Goal: Task Accomplishment & Management: Manage account settings

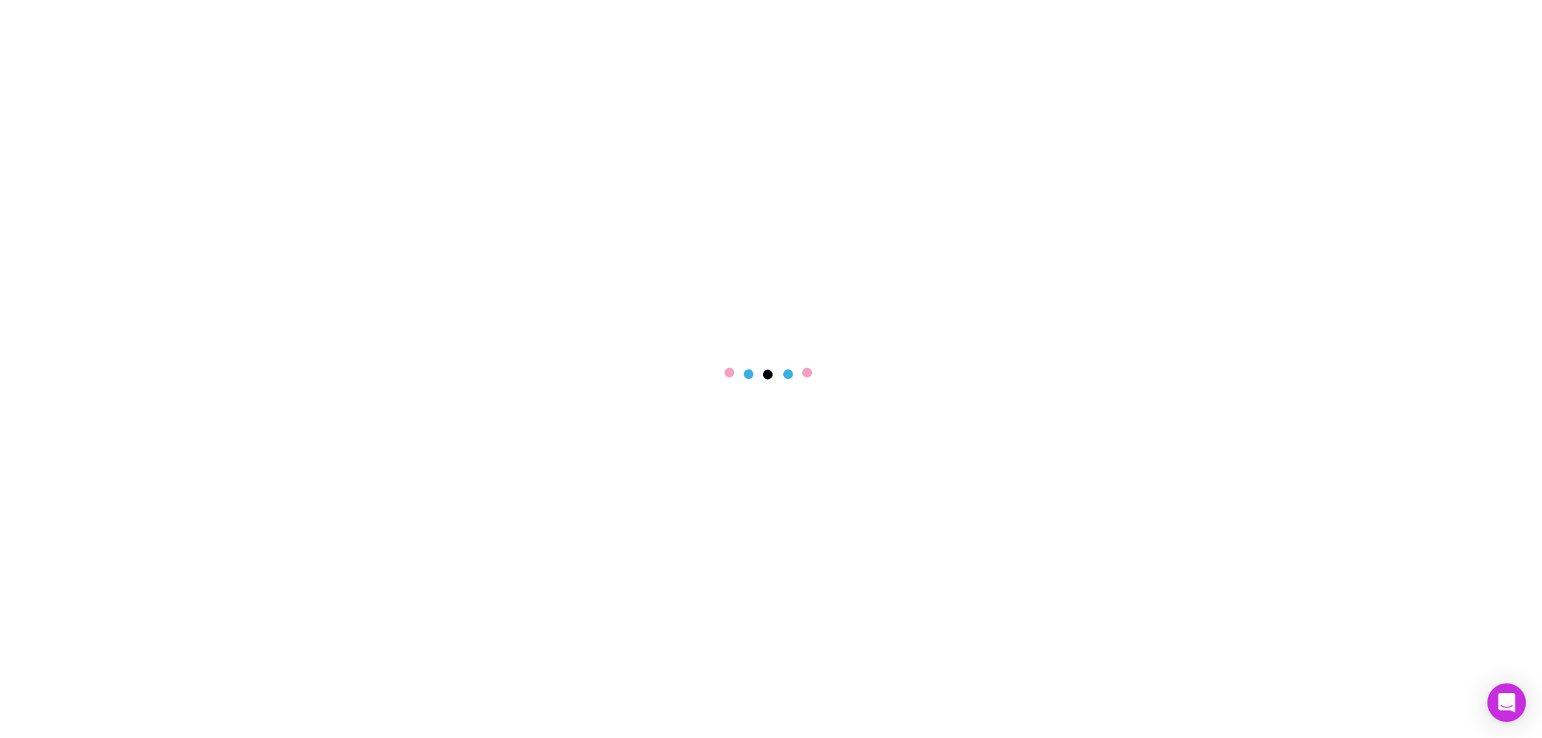
select select "****"
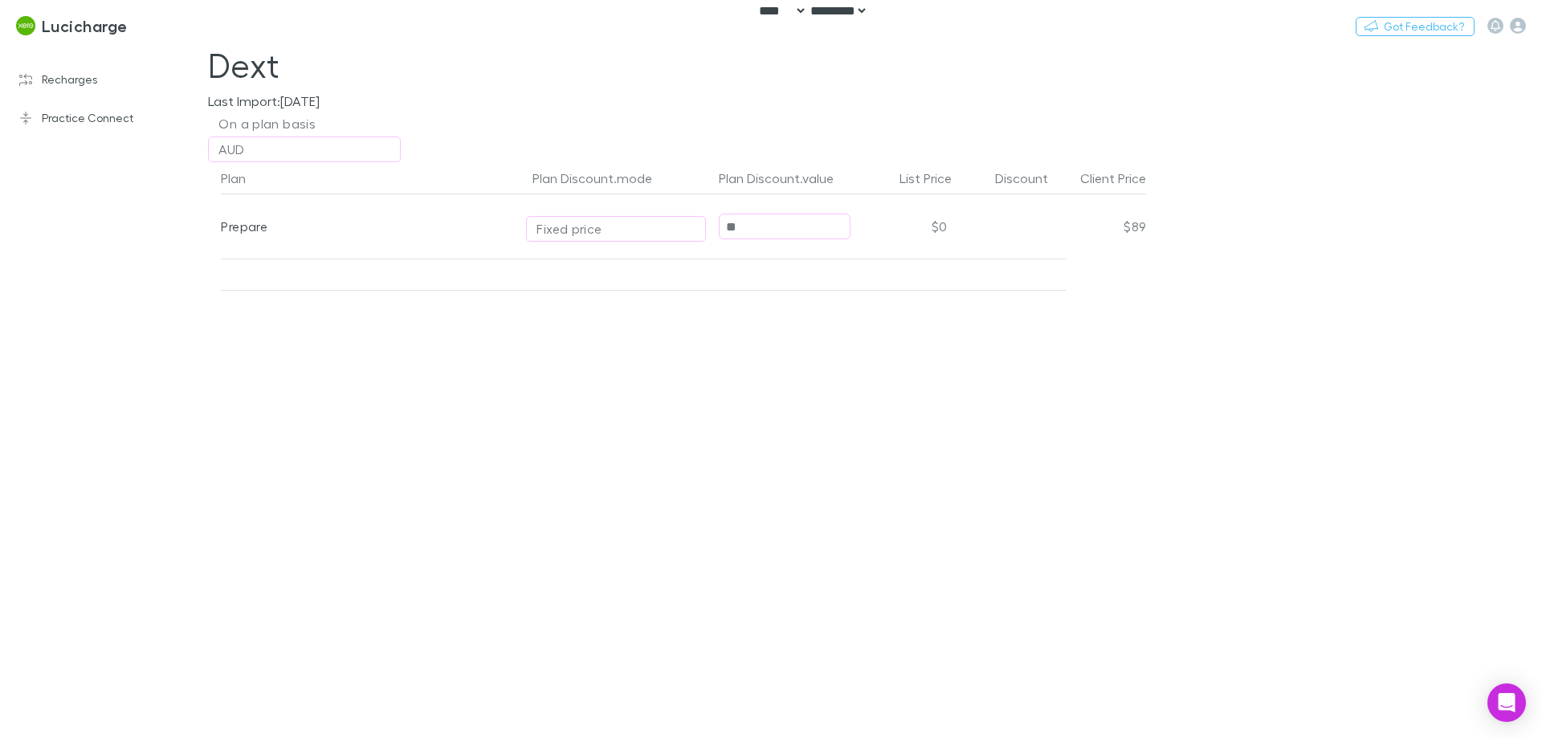
click at [891, 342] on div "Plan Plan Discount.mode Plan Discount.value List Price Discount Client Price Pr…" at bounding box center [676, 450] width 963 height 576
click at [187, 26] on button "Switch company" at bounding box center [197, 25] width 106 height 19
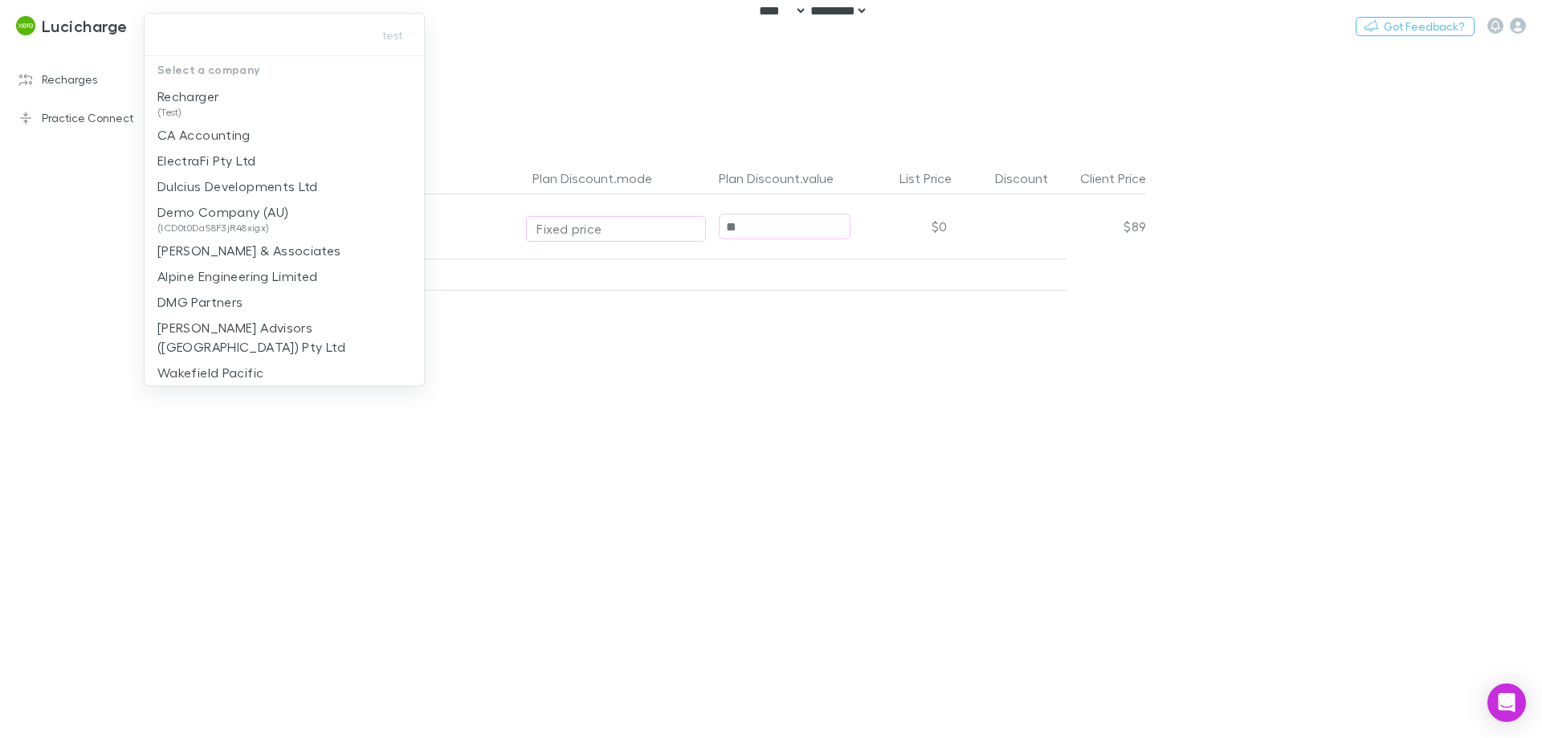
click at [681, 430] on div at bounding box center [771, 369] width 1542 height 738
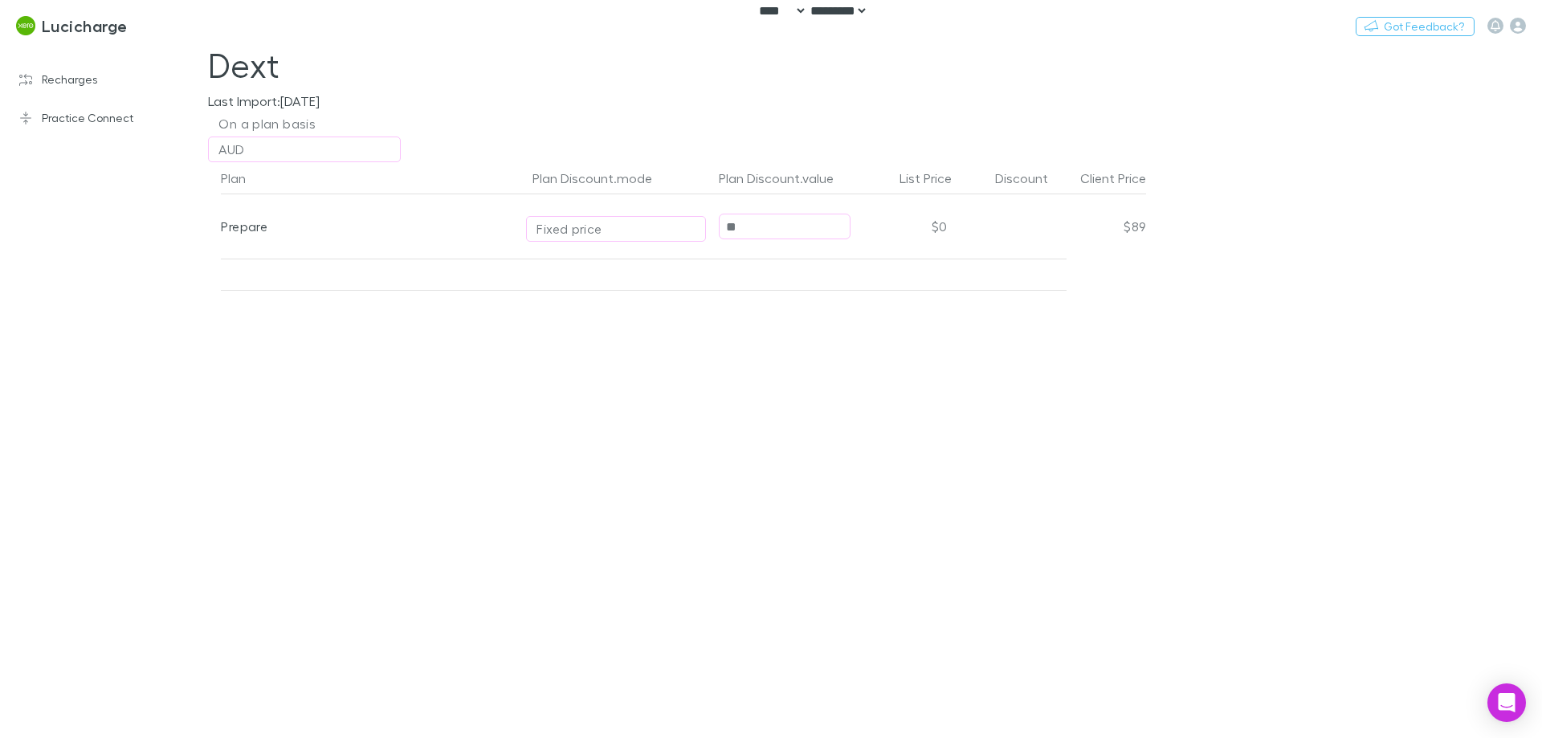
click at [760, 225] on input "**" at bounding box center [784, 226] width 130 height 25
click at [169, 18] on button "Switch company" at bounding box center [197, 25] width 106 height 19
type input "***"
click at [198, 95] on p "One Advisory" at bounding box center [197, 96] width 81 height 19
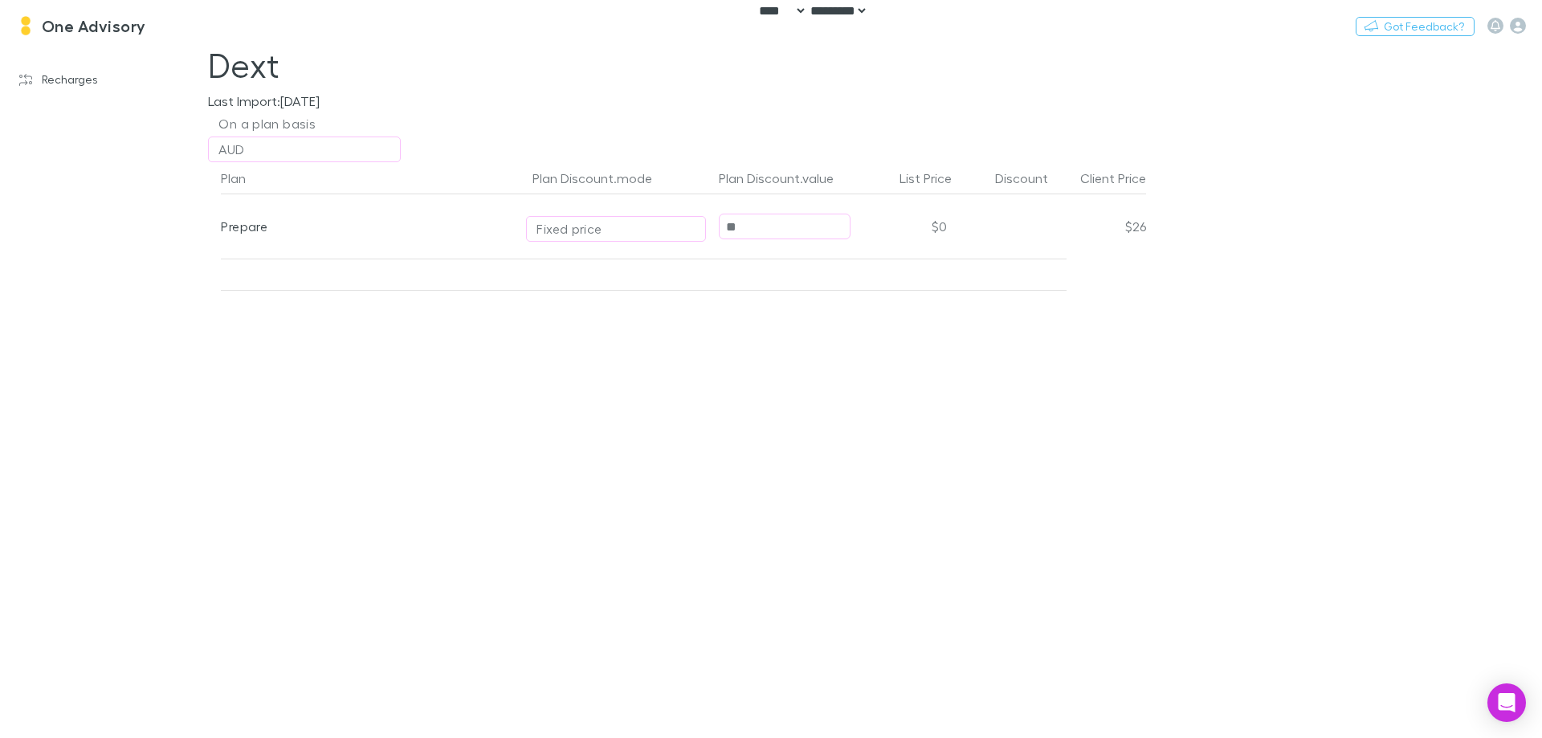
click at [608, 380] on div "Plan Plan Discount.mode Plan Discount.value List Price Discount Client Price Pr…" at bounding box center [676, 450] width 963 height 576
click at [608, 378] on div "Plan Plan Discount.mode Plan Discount.value List Price Discount Client Price Pr…" at bounding box center [676, 450] width 963 height 576
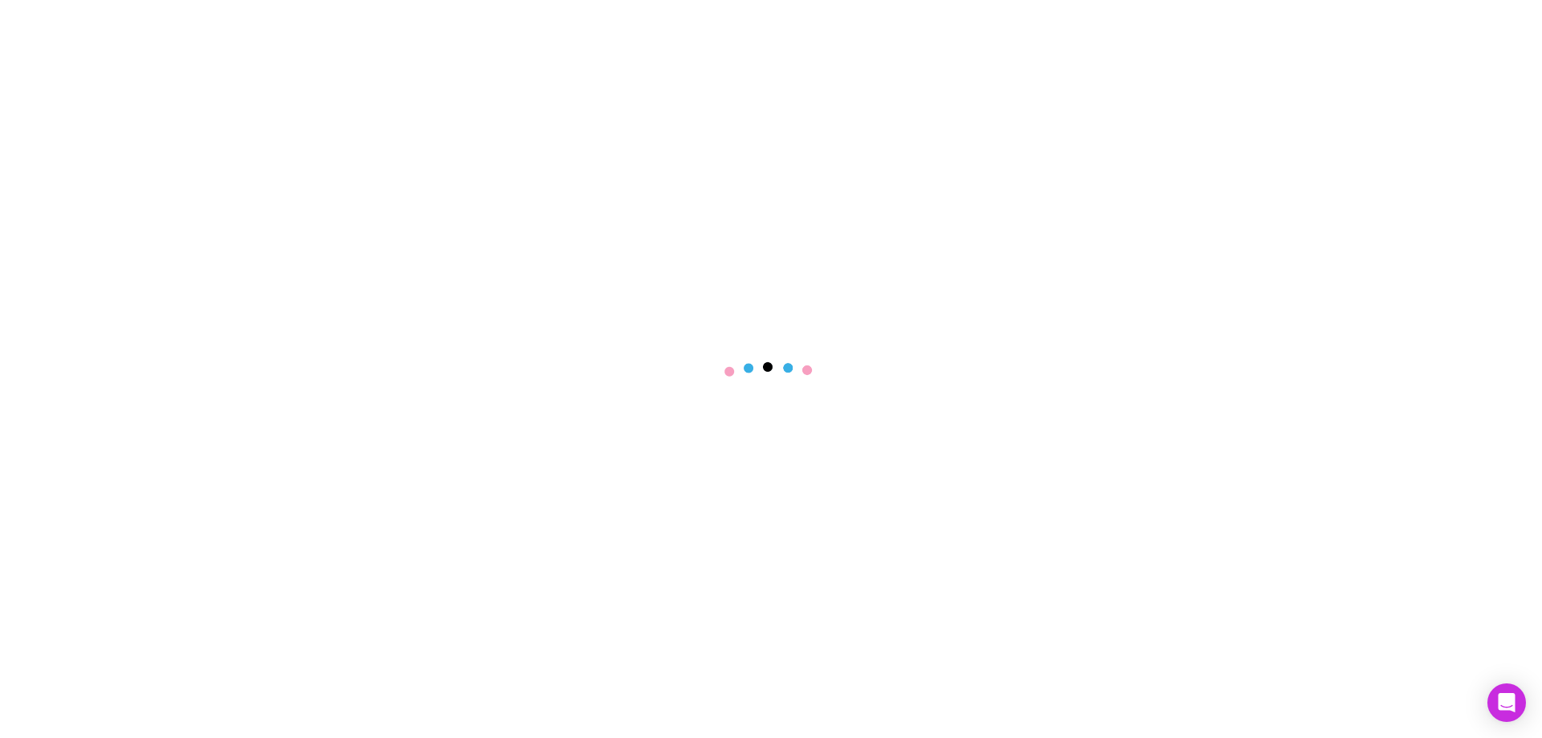
select select "****"
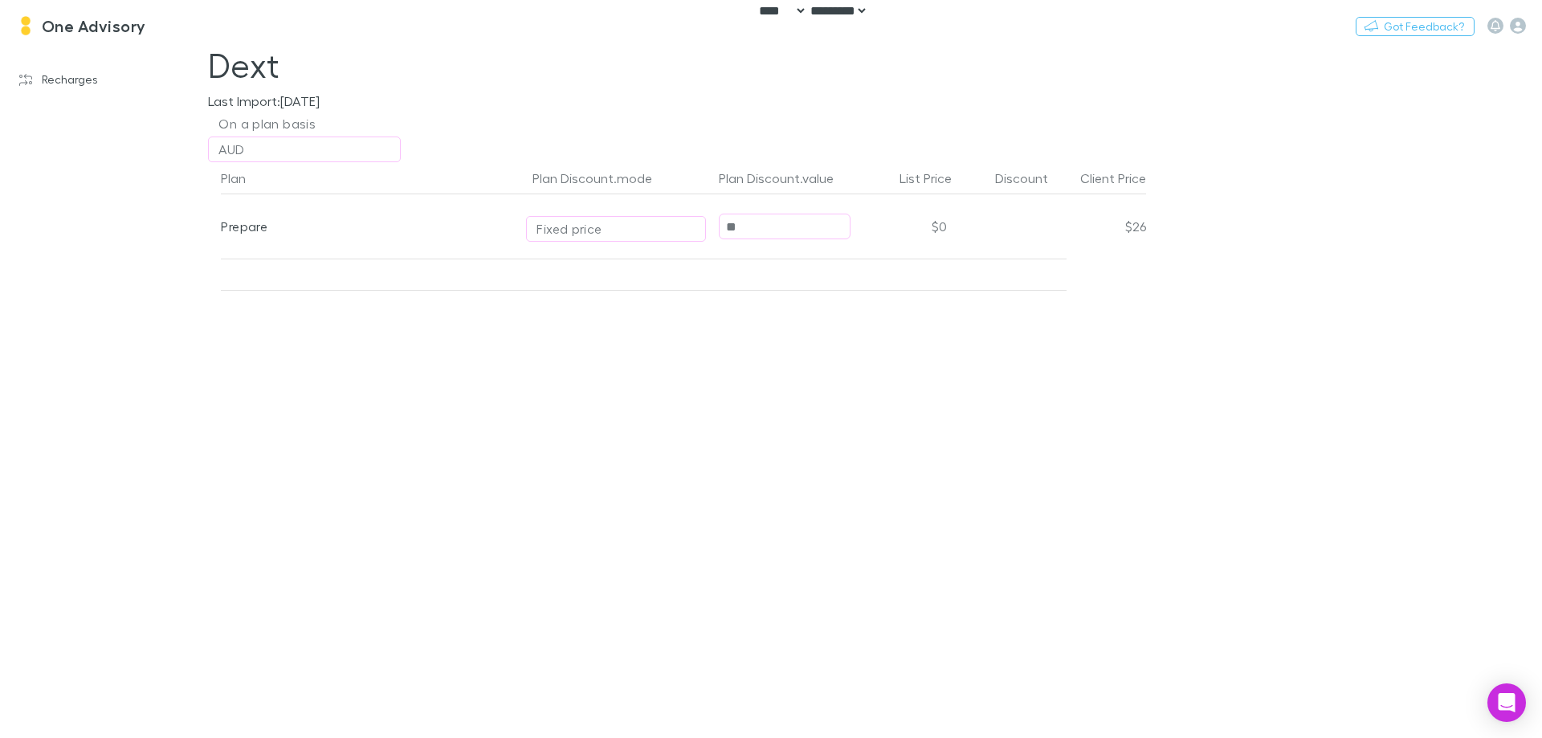
click at [746, 236] on input "**" at bounding box center [784, 226] width 130 height 25
type input "**"
click at [892, 348] on div "Plan Plan Discount.mode Plan Discount.value List Price Discount Client Price Pr…" at bounding box center [676, 450] width 963 height 576
click at [809, 367] on div "Plan Plan Discount.mode Plan Discount.value List Price Discount Client Price Pr…" at bounding box center [676, 450] width 963 height 576
click at [94, 79] on link "Recharges" at bounding box center [110, 80] width 214 height 26
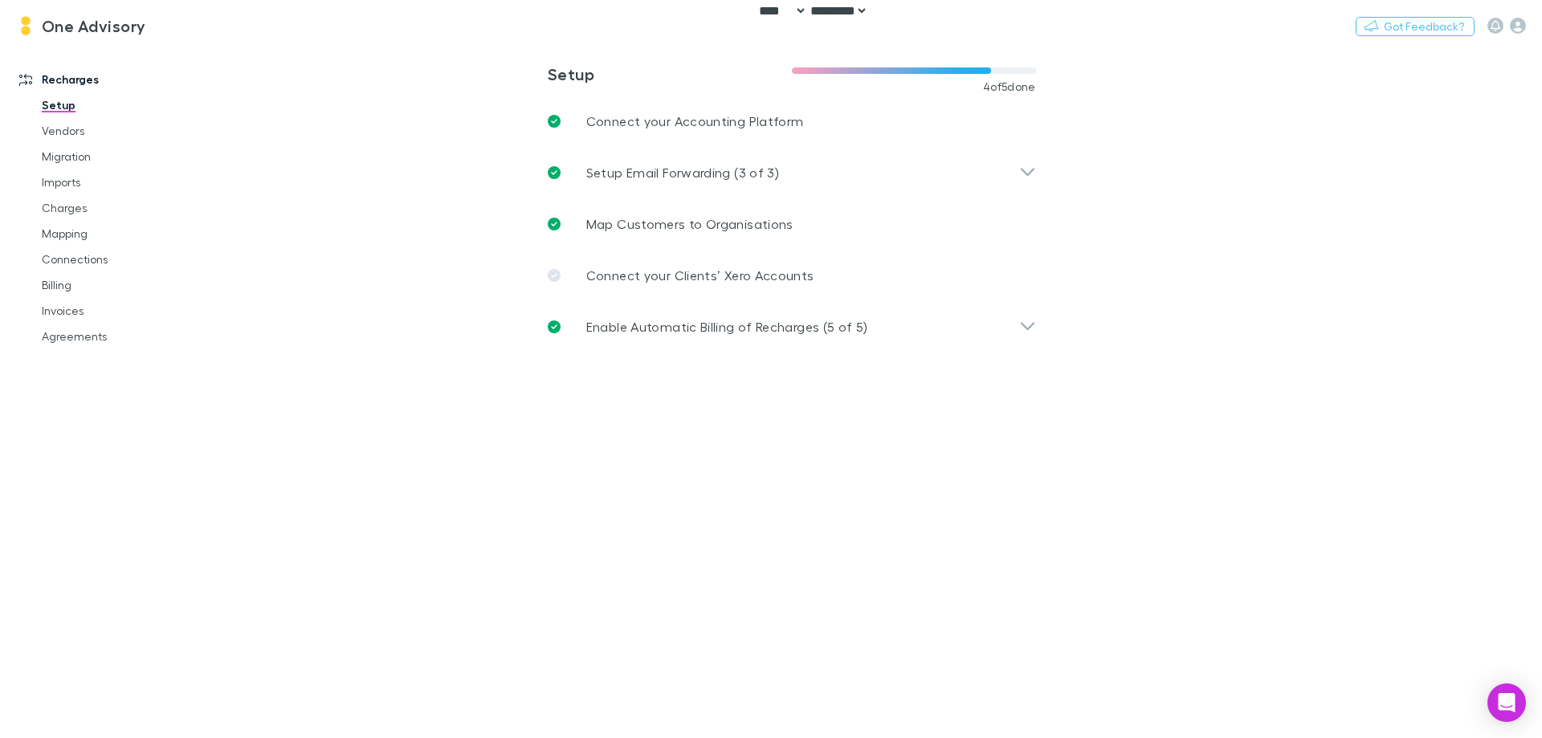
click at [82, 201] on link "Charges" at bounding box center [121, 208] width 191 height 26
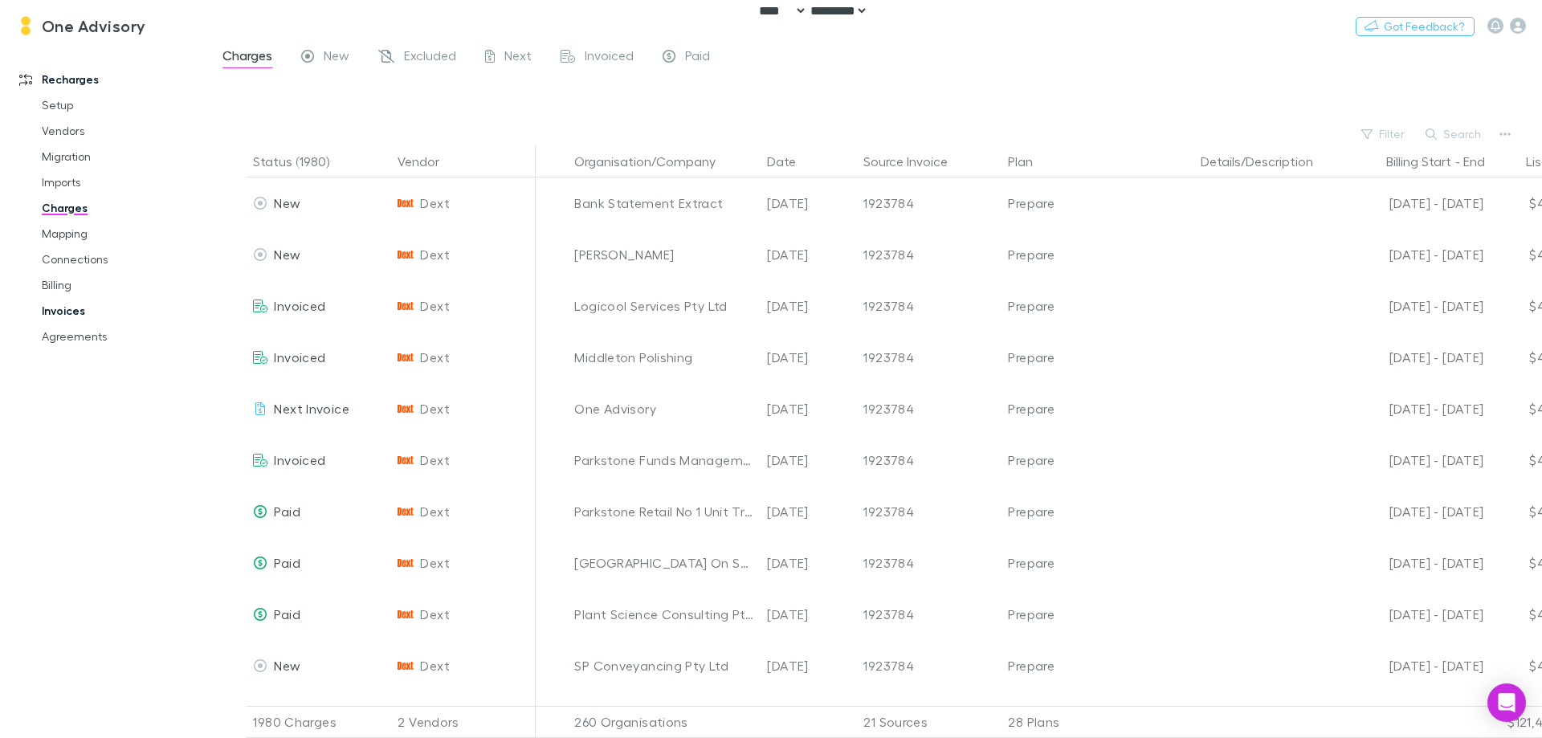
click at [72, 307] on link "Invoices" at bounding box center [121, 311] width 191 height 26
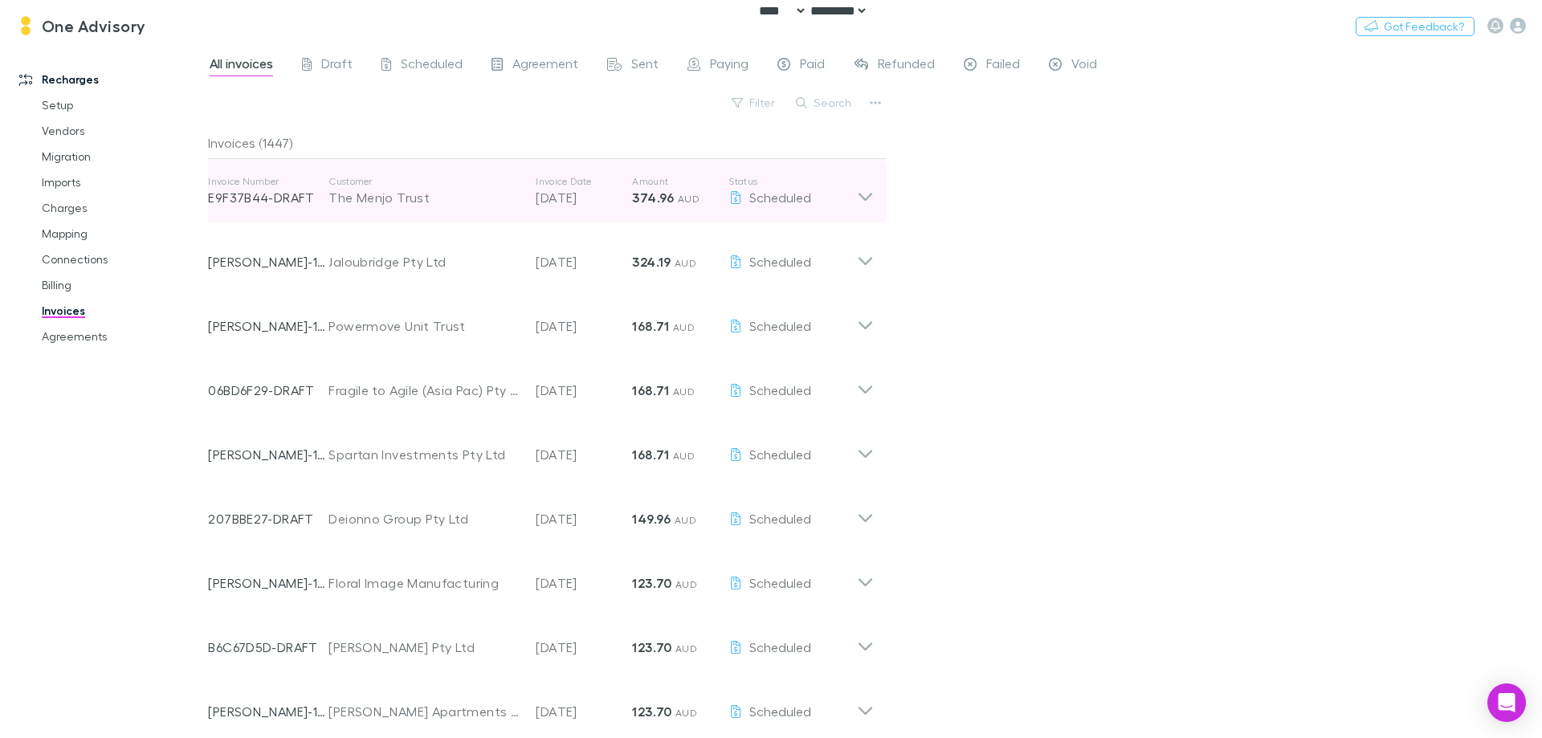
click at [548, 200] on p "[DATE]" at bounding box center [584, 197] width 96 height 19
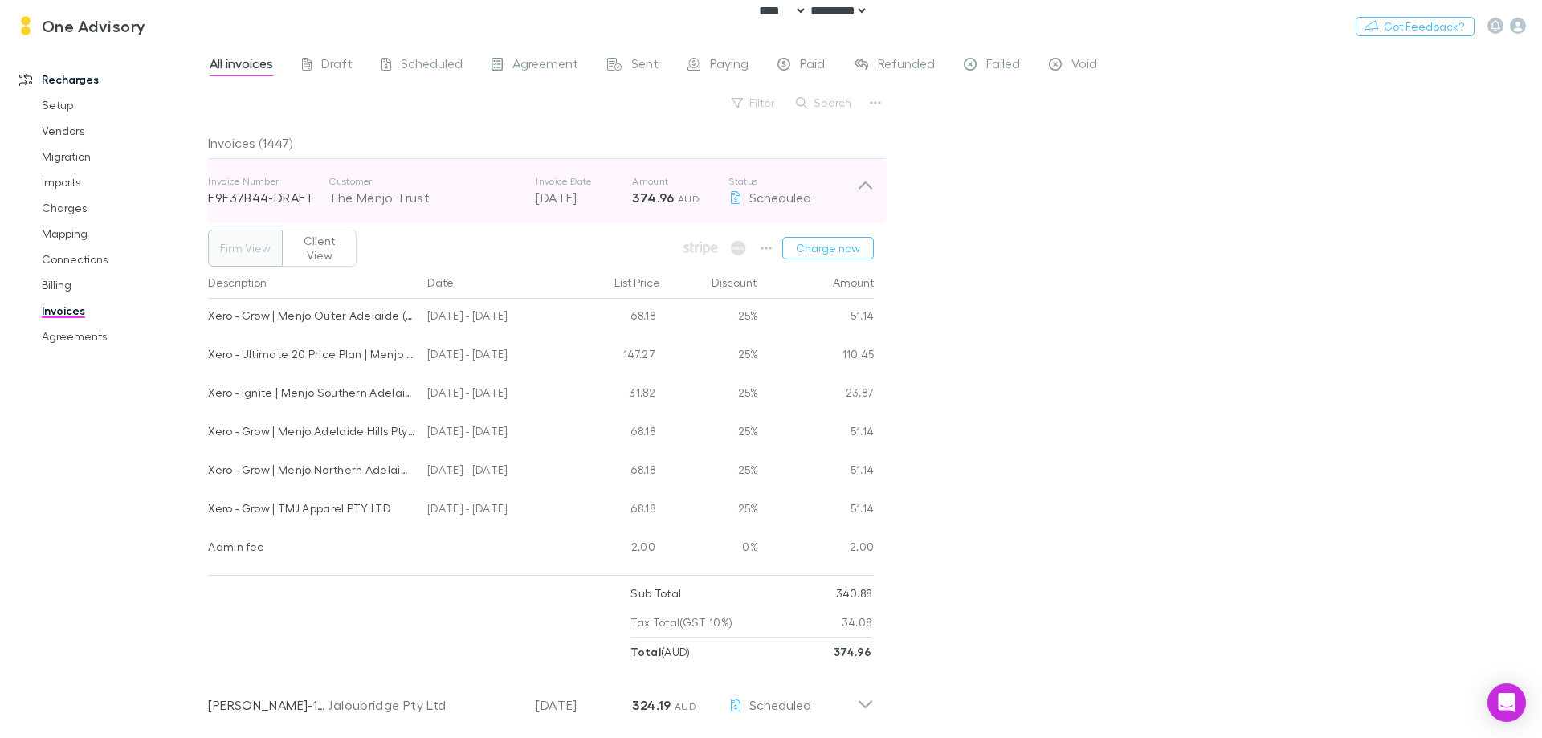
click at [549, 198] on p "[DATE]" at bounding box center [584, 197] width 96 height 19
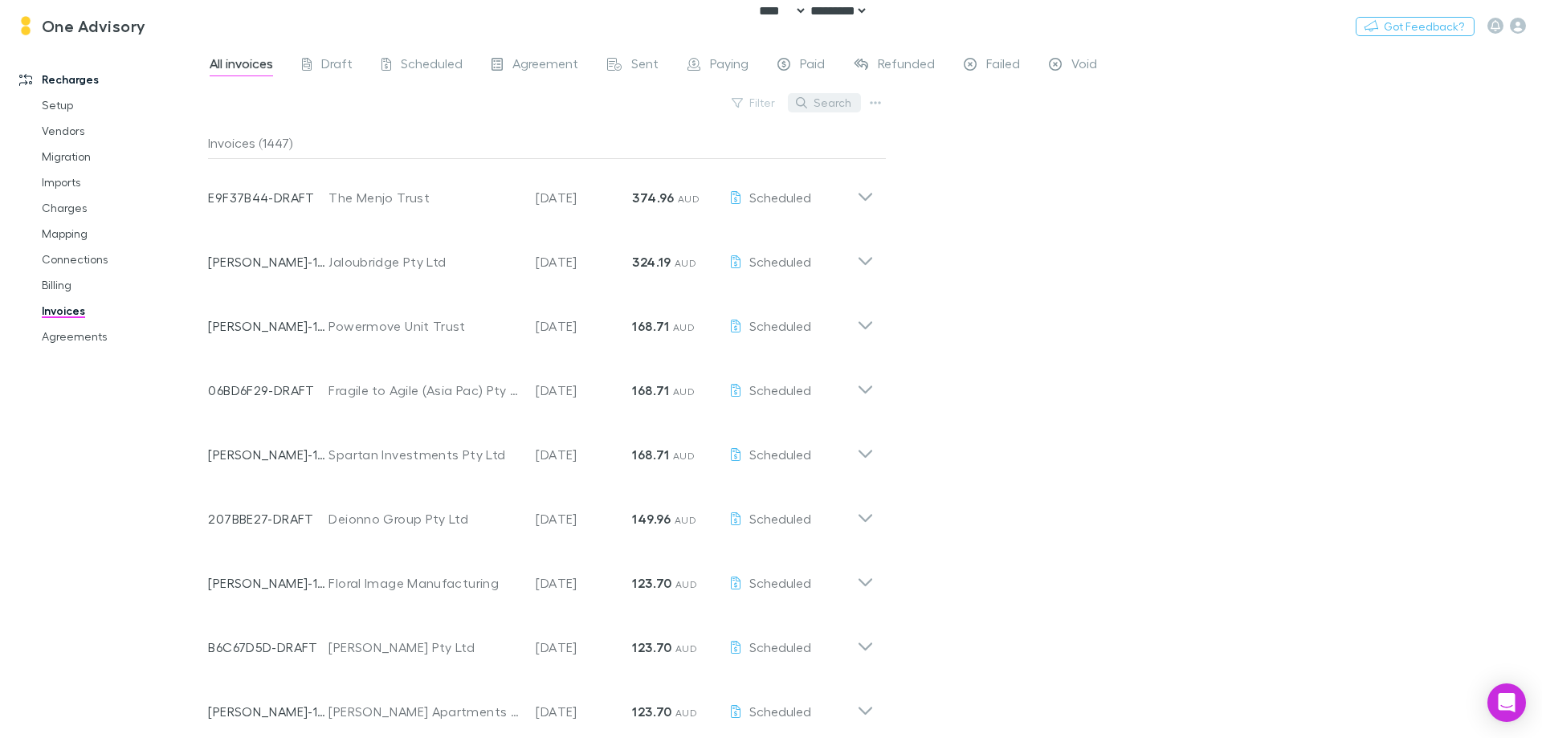
click at [834, 105] on button "Search" at bounding box center [824, 102] width 73 height 19
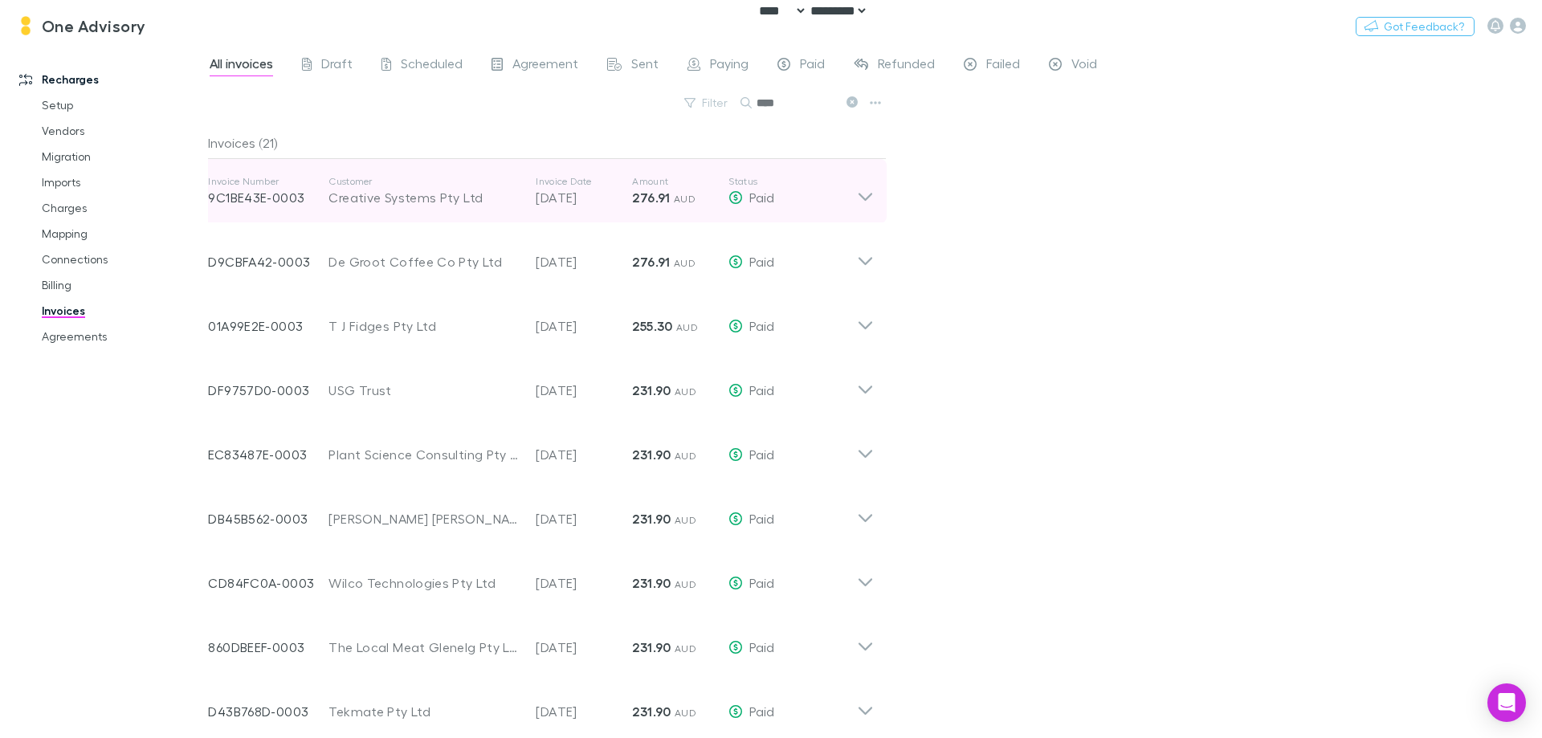
type input "****"
click at [489, 213] on div "Invoice Number 9C1BE43E-0003 Customer Creative Systems Pty Ltd Invoice Date [DA…" at bounding box center [532, 191] width 649 height 58
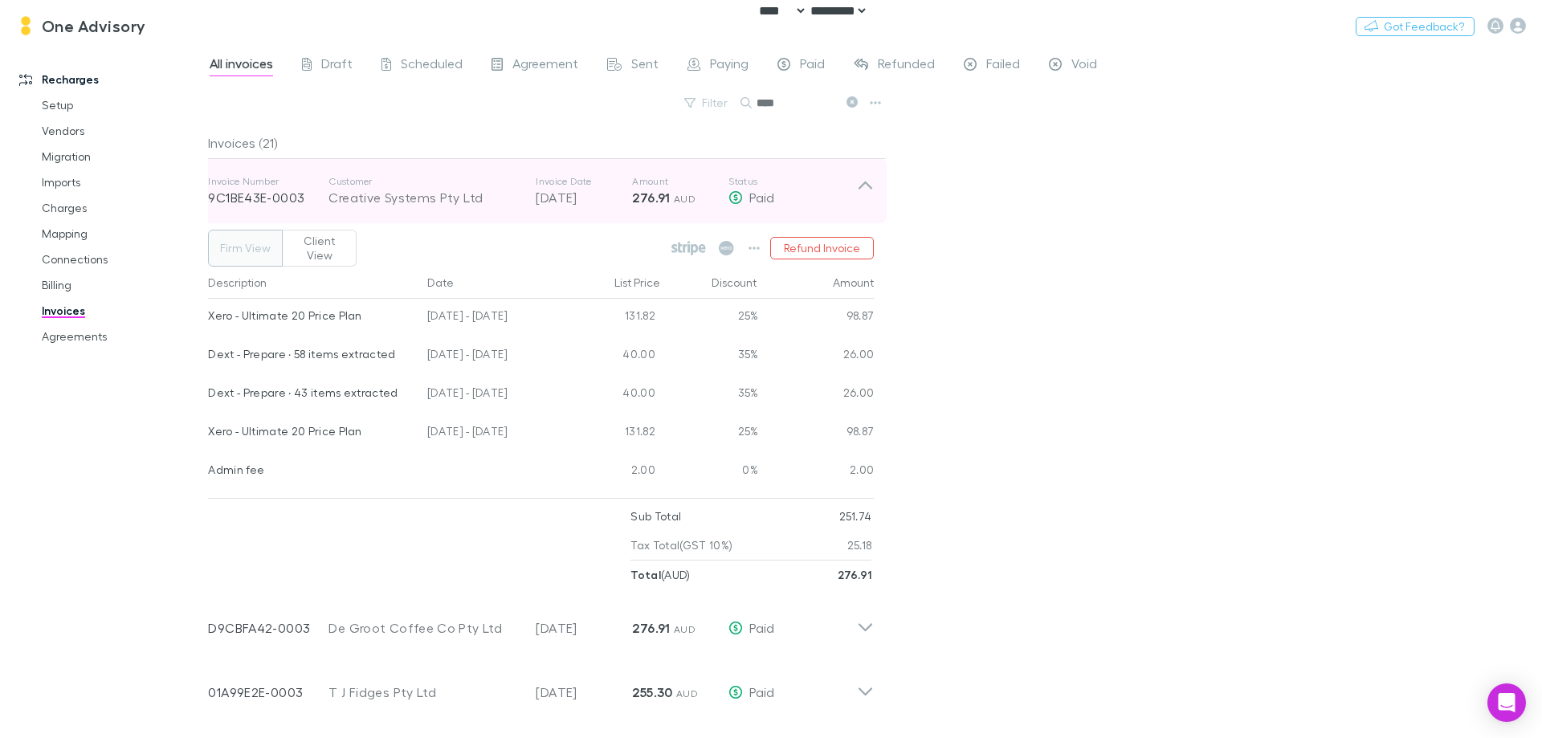
click at [489, 213] on div "Invoice Number 9C1BE43E-0003 Customer Creative Systems Pty Ltd Invoice Date [DA…" at bounding box center [532, 191] width 649 height 58
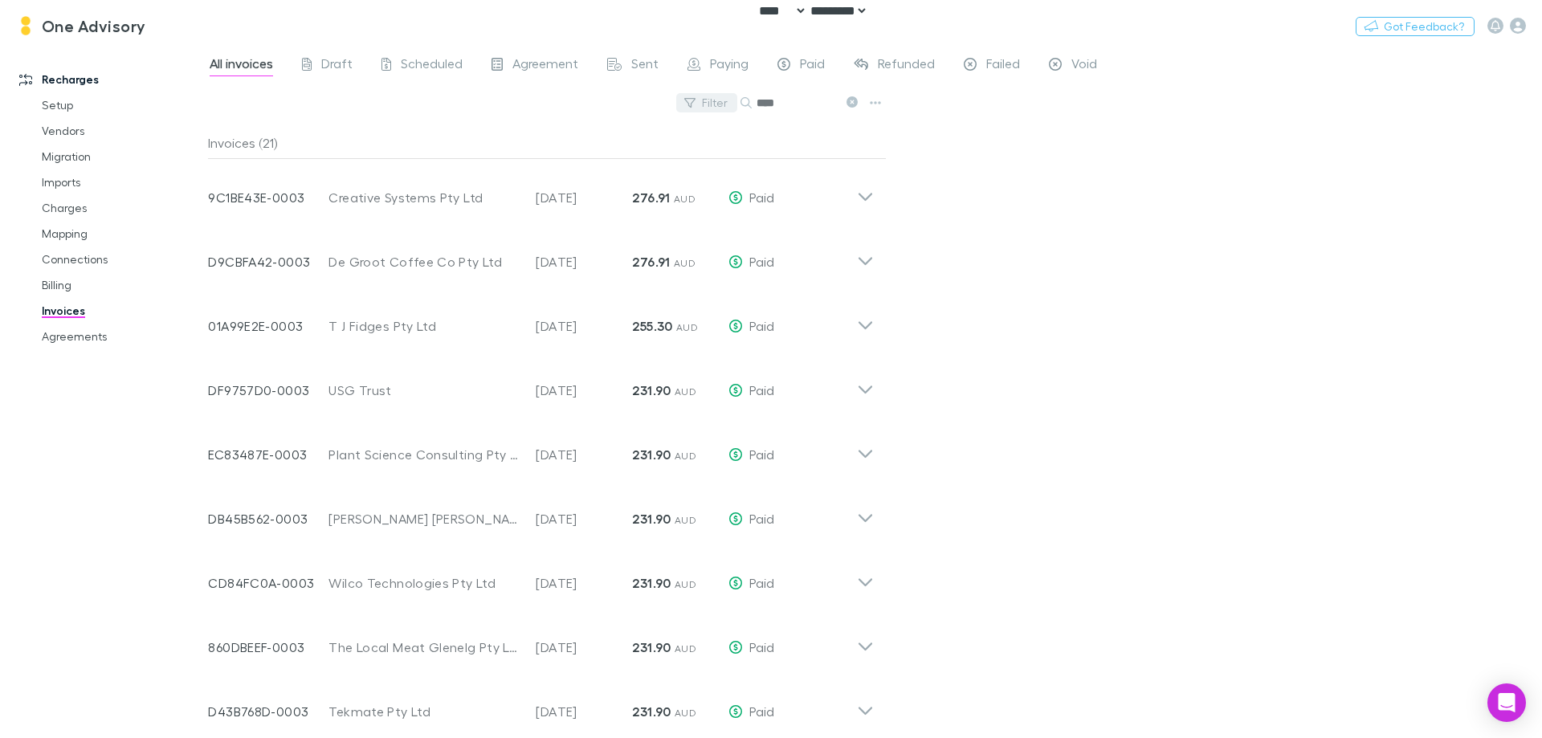
click at [707, 102] on button "Filter" at bounding box center [706, 102] width 61 height 19
click at [1043, 247] on div at bounding box center [771, 369] width 1542 height 738
click at [74, 219] on link "Charges" at bounding box center [121, 208] width 191 height 26
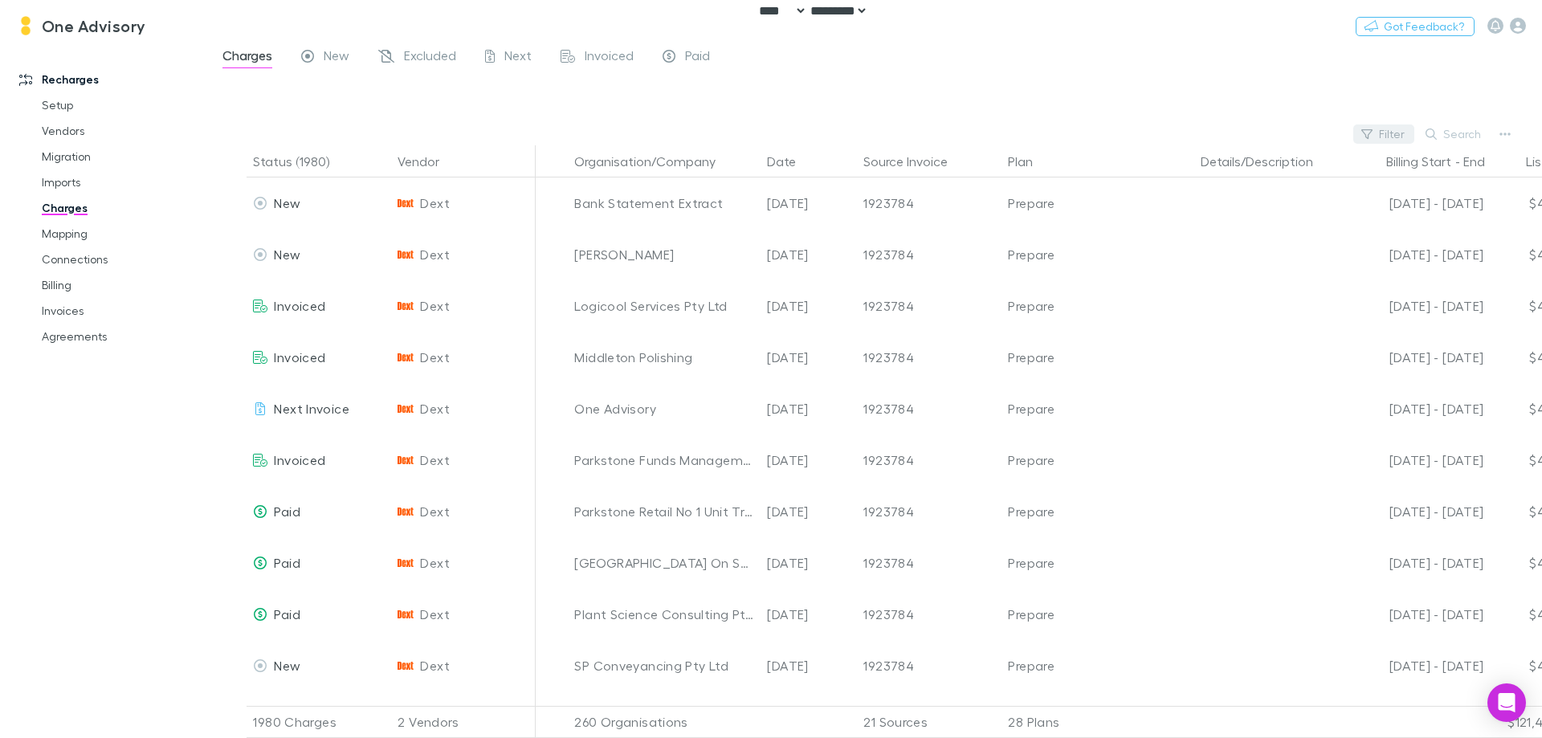
click at [1385, 136] on button "Filter" at bounding box center [1383, 133] width 61 height 19
type input "***"
click at [1220, 243] on li "[DATE]" at bounding box center [1274, 239] width 279 height 26
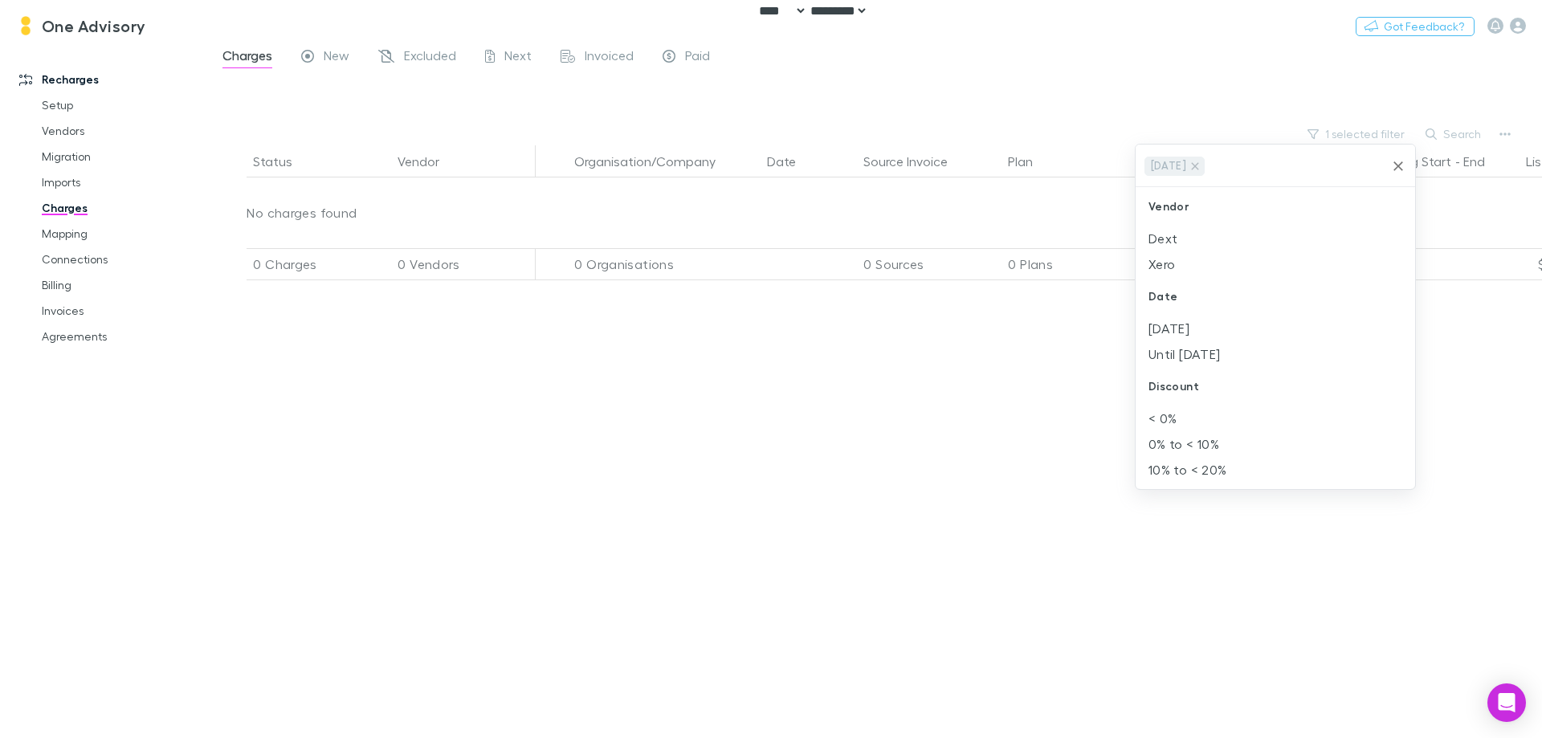
click at [727, 393] on div at bounding box center [771, 369] width 1542 height 738
click at [1376, 127] on button "1 selected filter" at bounding box center [1356, 133] width 115 height 19
click at [1200, 165] on icon at bounding box center [1194, 166] width 13 height 13
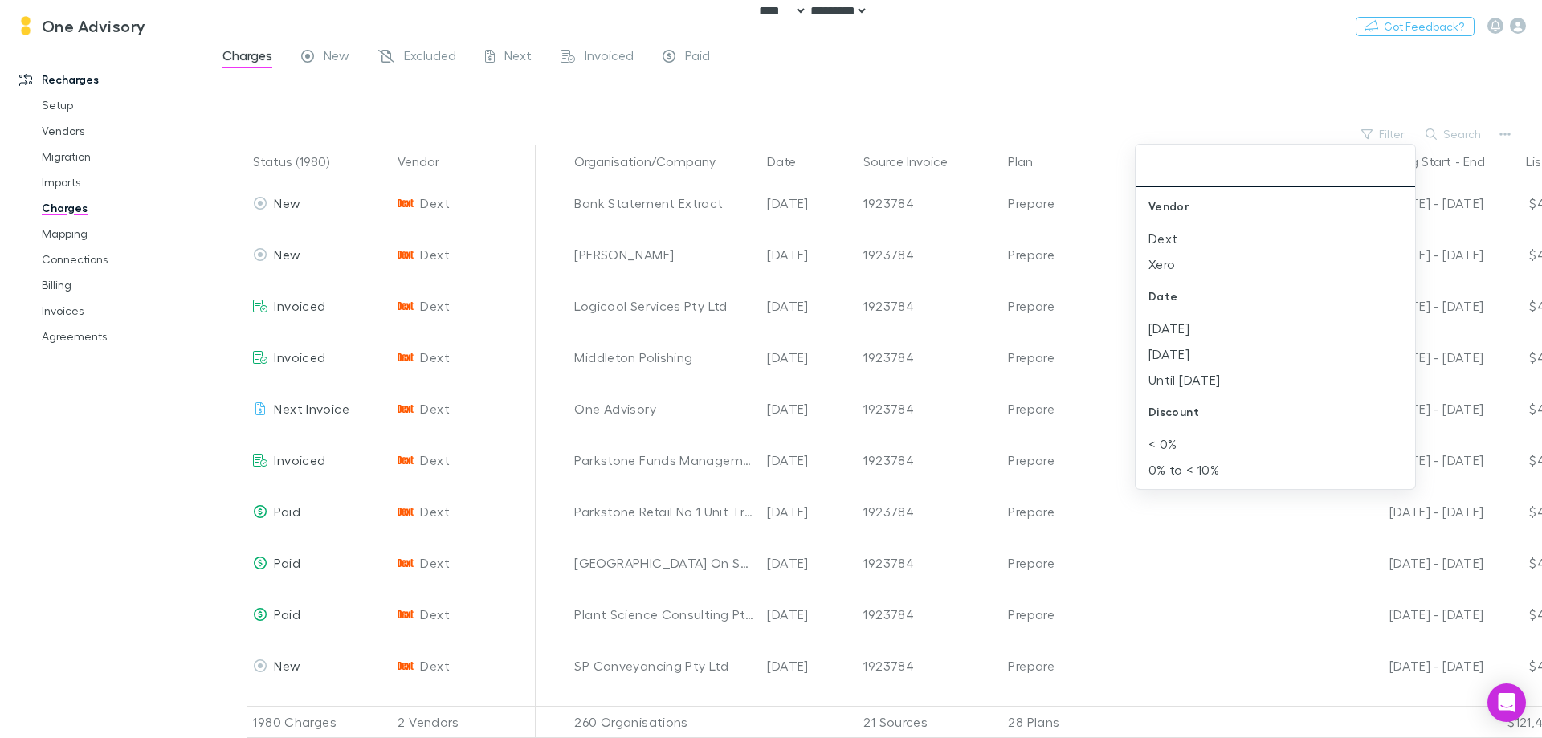
click at [67, 309] on div at bounding box center [771, 369] width 1542 height 738
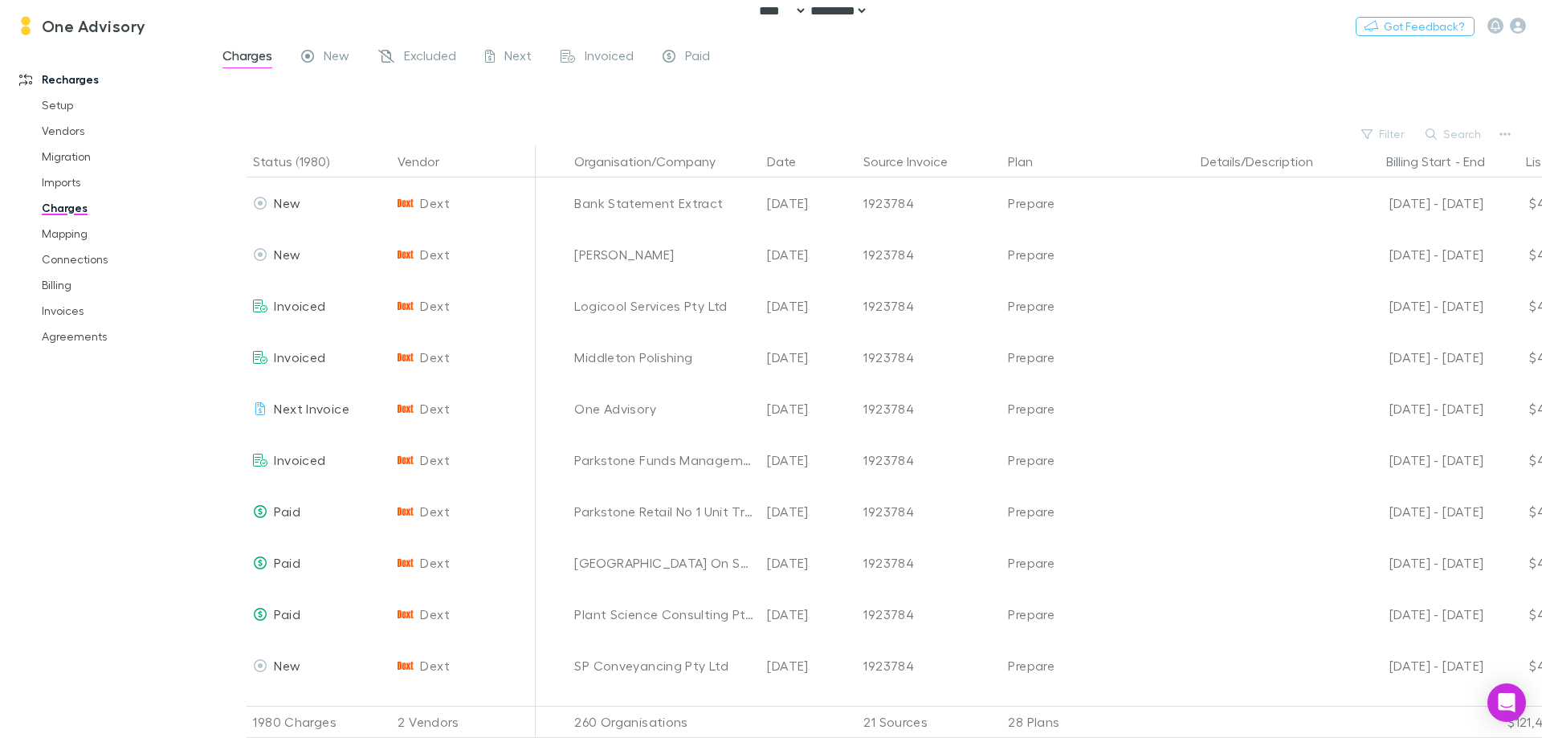
click at [64, 312] on link "Invoices" at bounding box center [121, 311] width 191 height 26
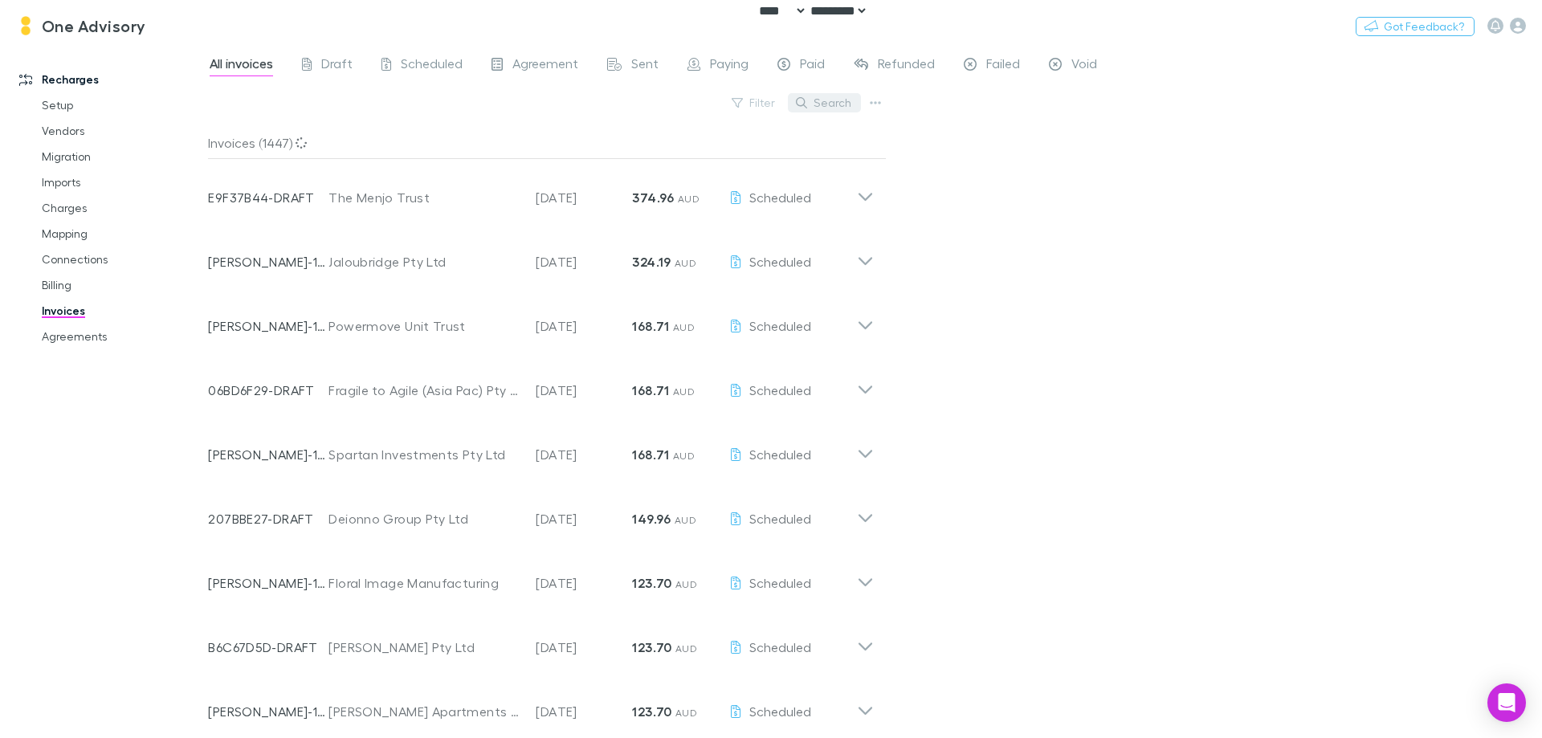
click at [833, 104] on button "Search" at bounding box center [824, 102] width 73 height 19
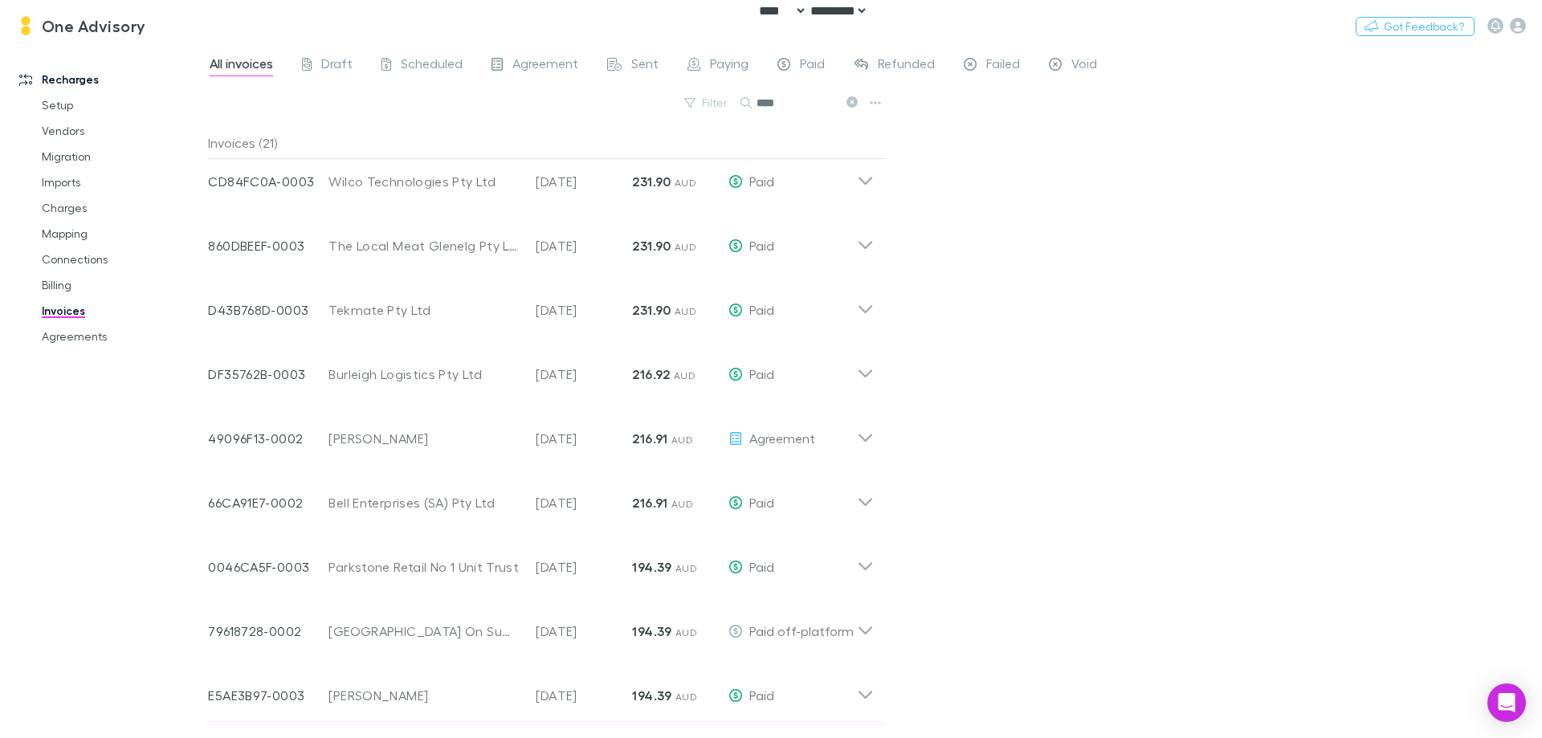
scroll to position [783, 0]
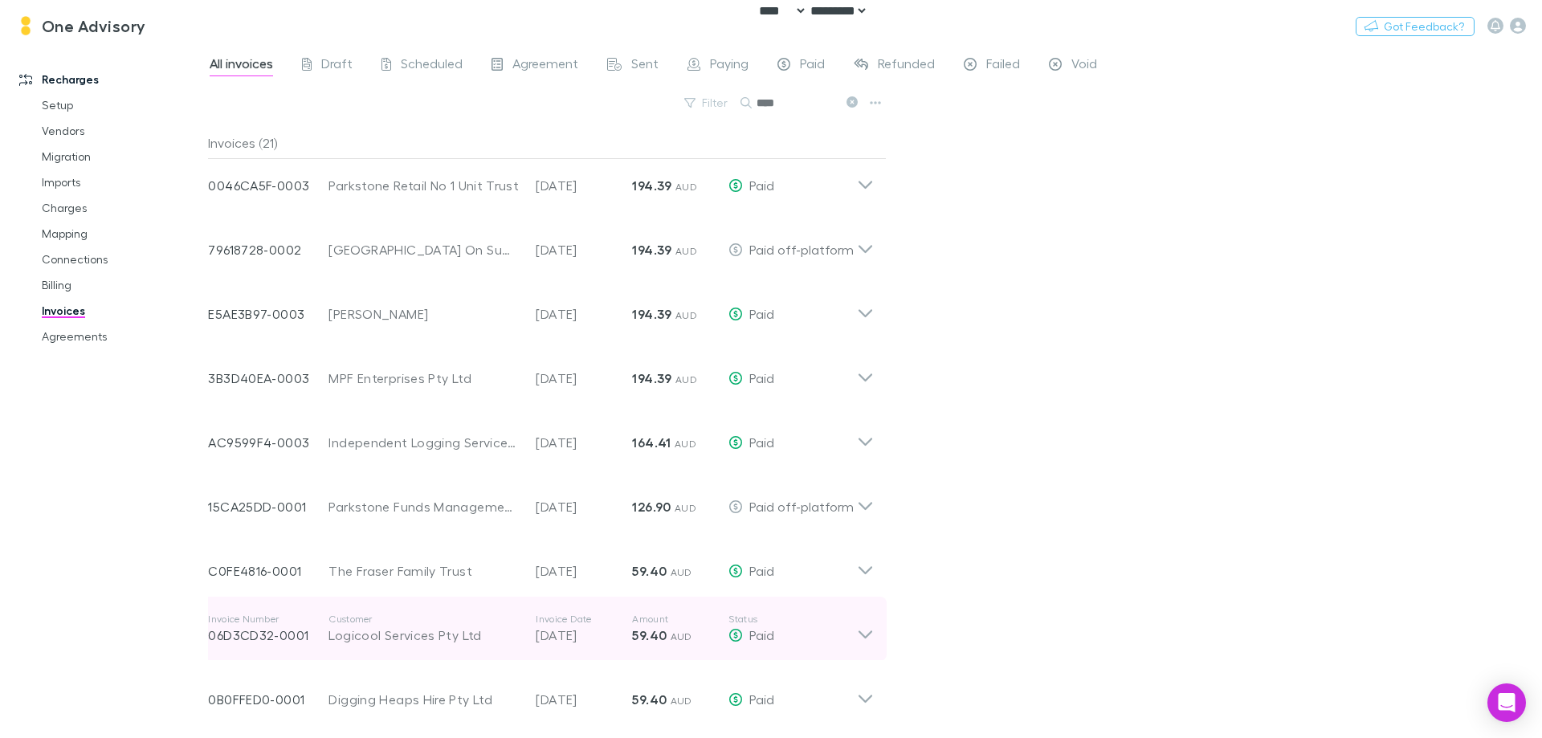
type input "****"
click at [436, 644] on div "Logicool Services Pty Ltd" at bounding box center [423, 634] width 191 height 19
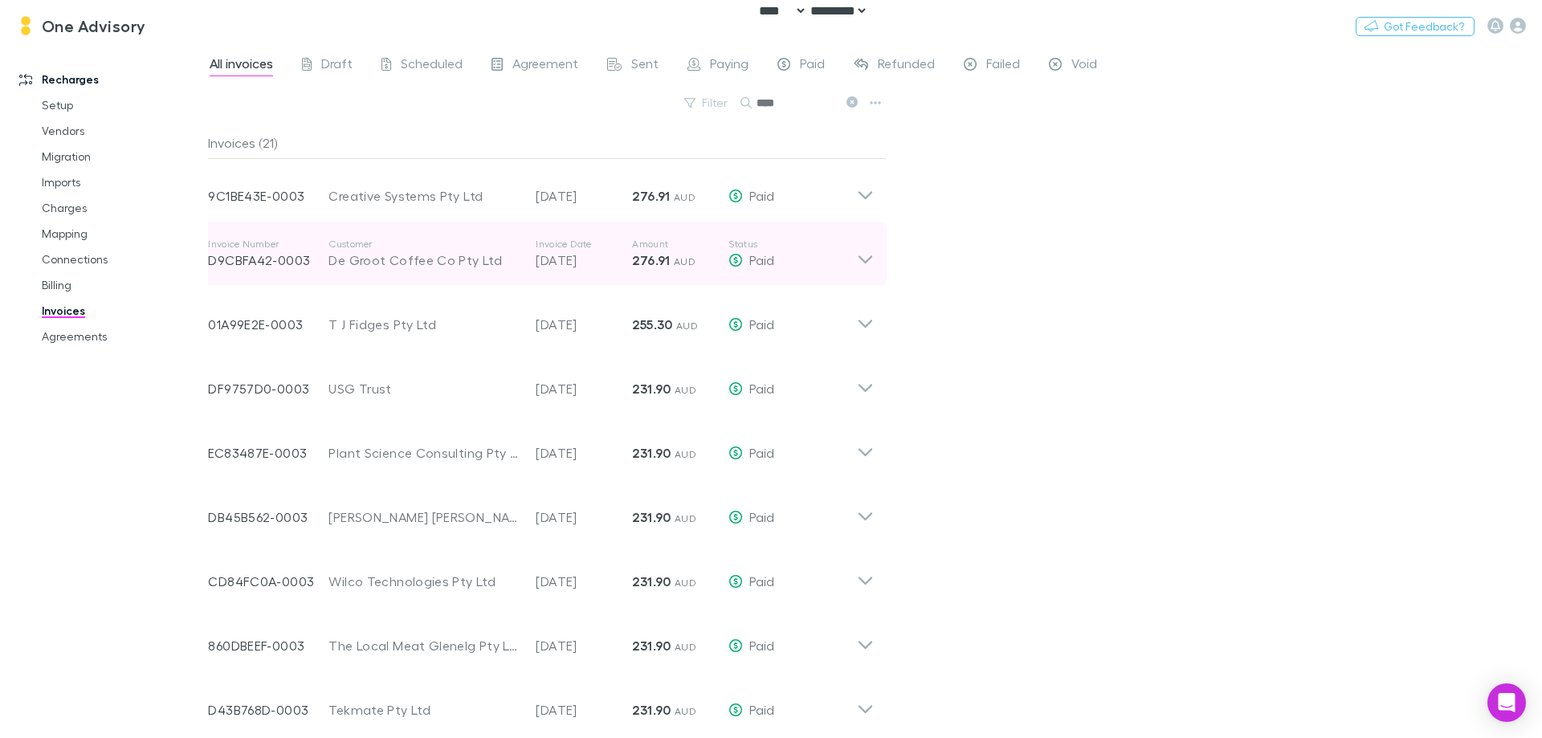
scroll to position [0, 0]
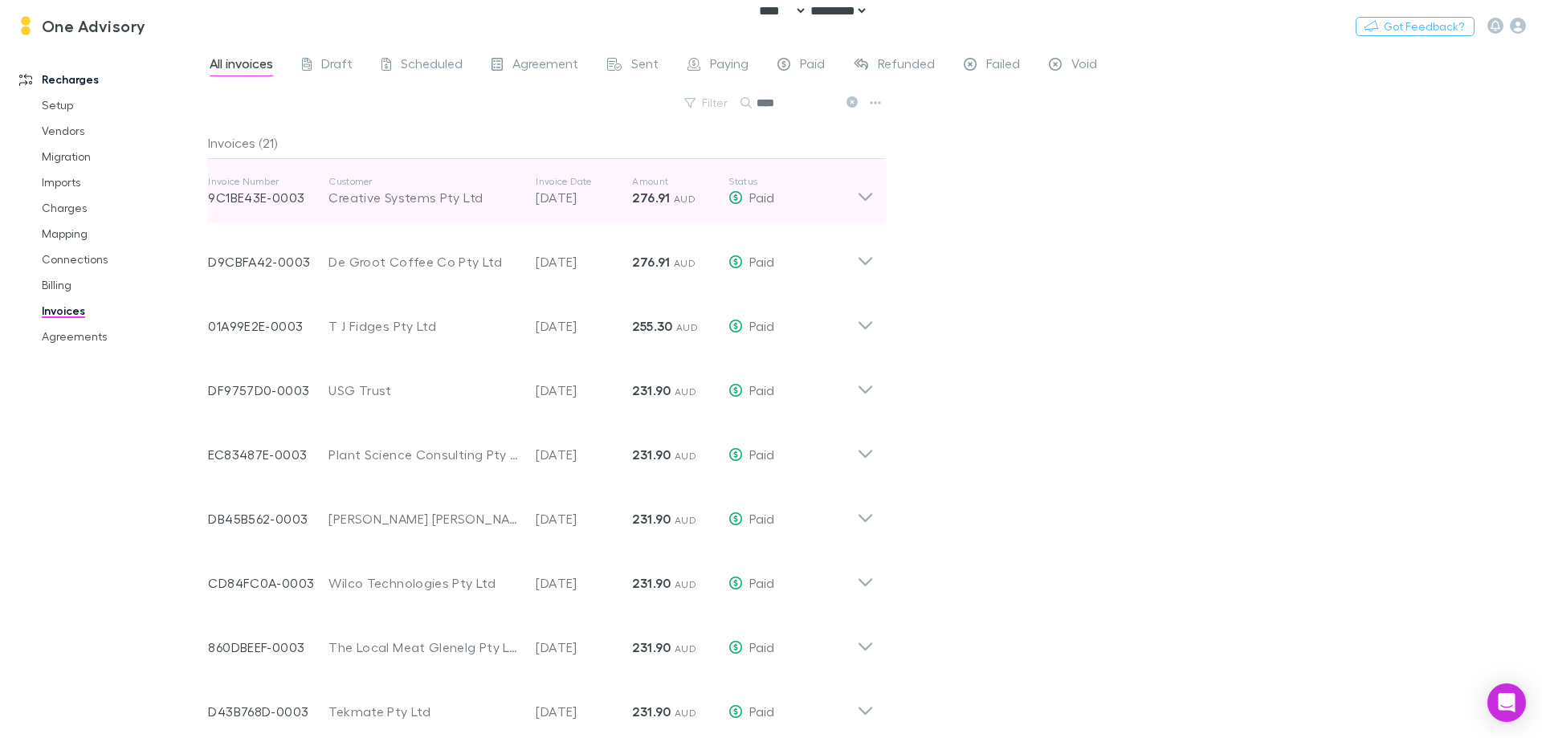
click at [416, 193] on div "Creative Systems Pty Ltd" at bounding box center [423, 197] width 191 height 19
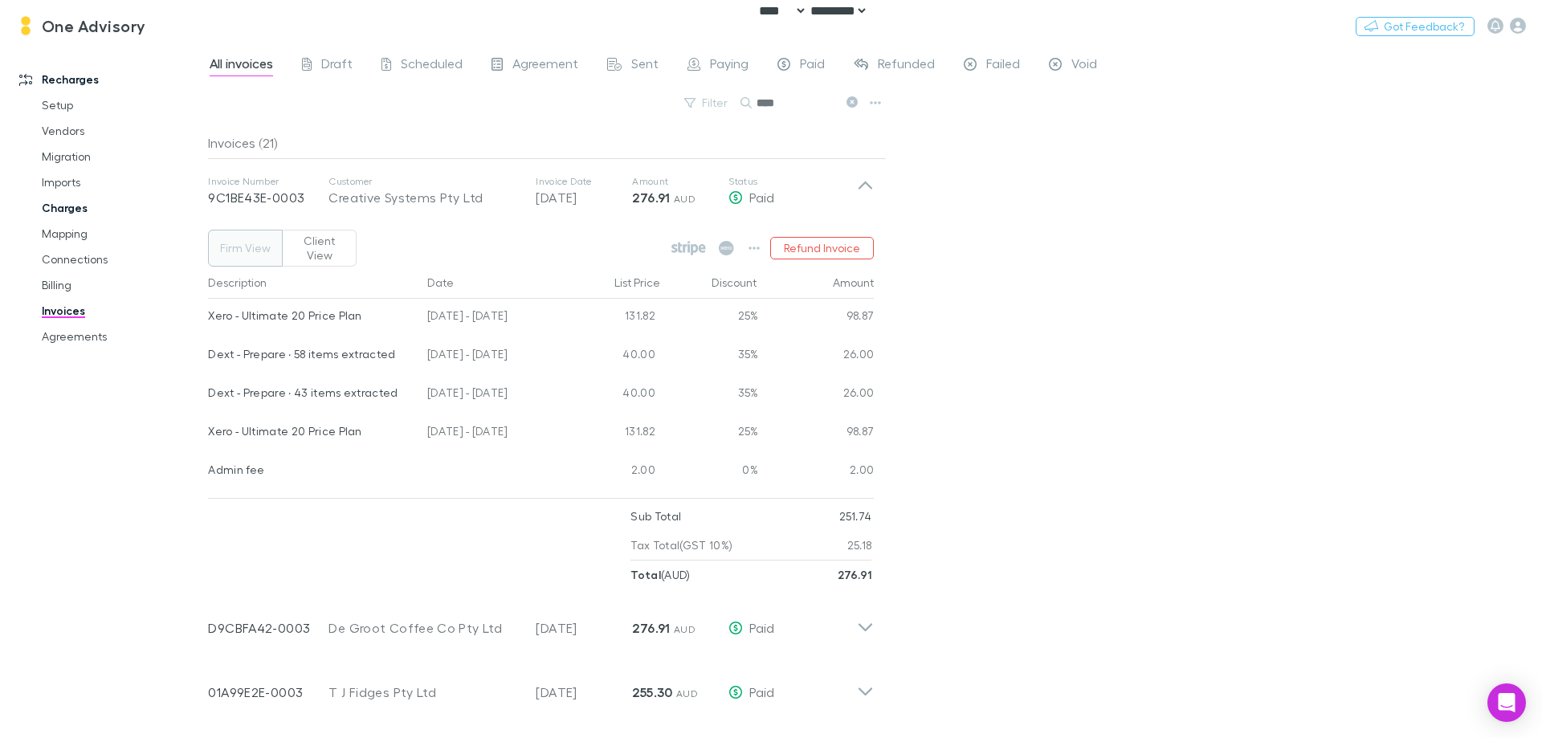
click at [61, 214] on link "Charges" at bounding box center [121, 208] width 191 height 26
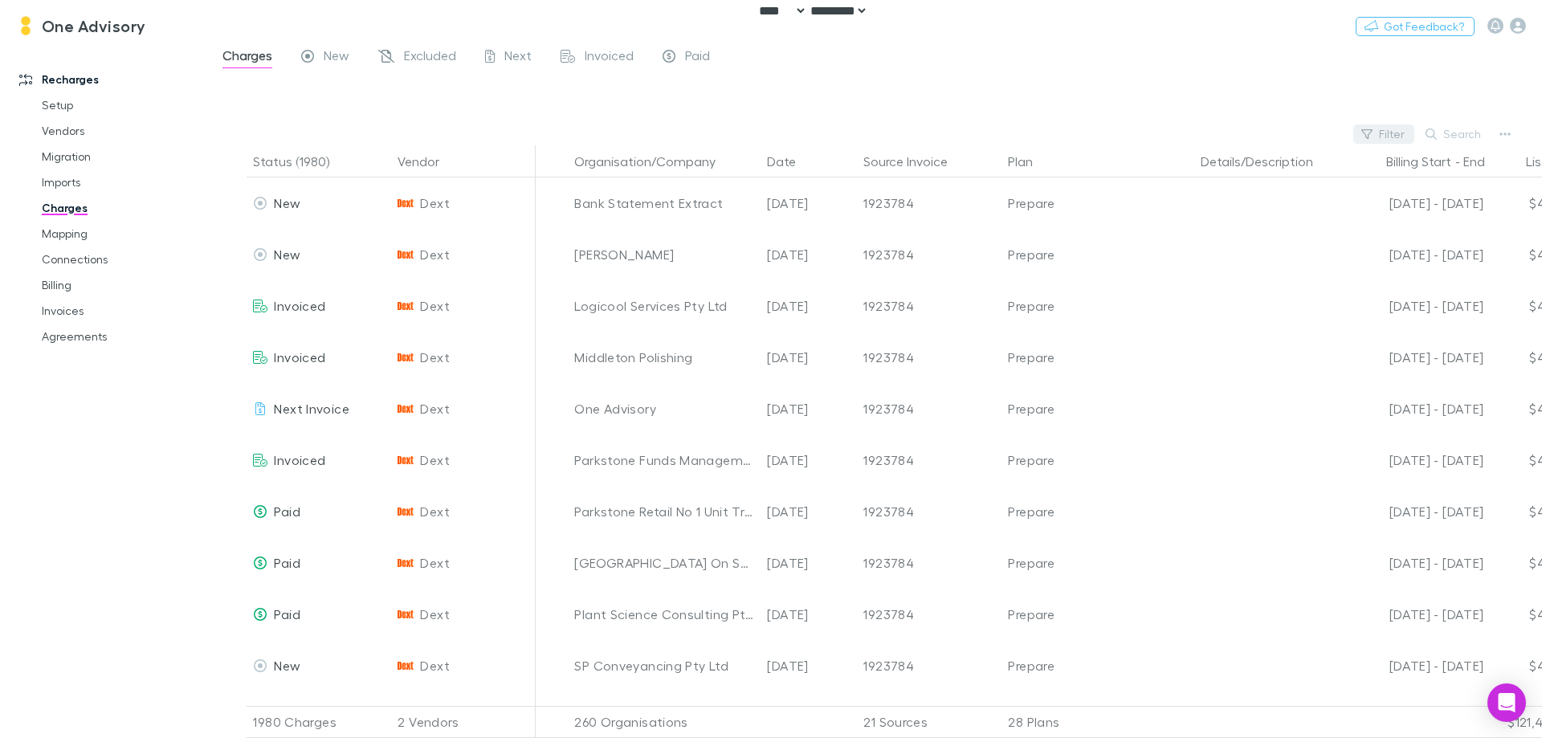
click at [1388, 134] on button "Filter" at bounding box center [1383, 133] width 61 height 19
click at [1231, 241] on li "Dext" at bounding box center [1274, 239] width 279 height 26
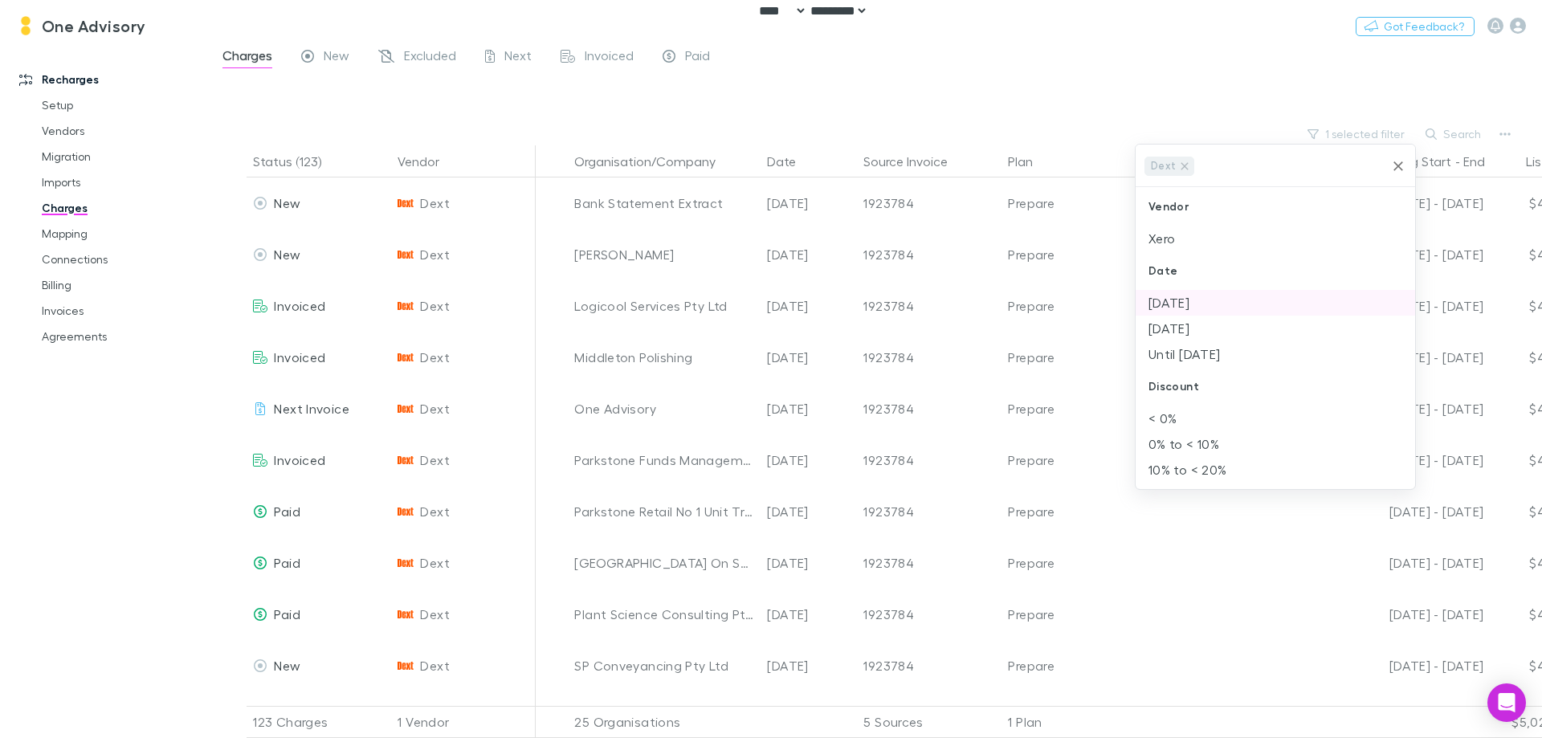
click at [1219, 295] on li "[DATE]" at bounding box center [1274, 303] width 279 height 26
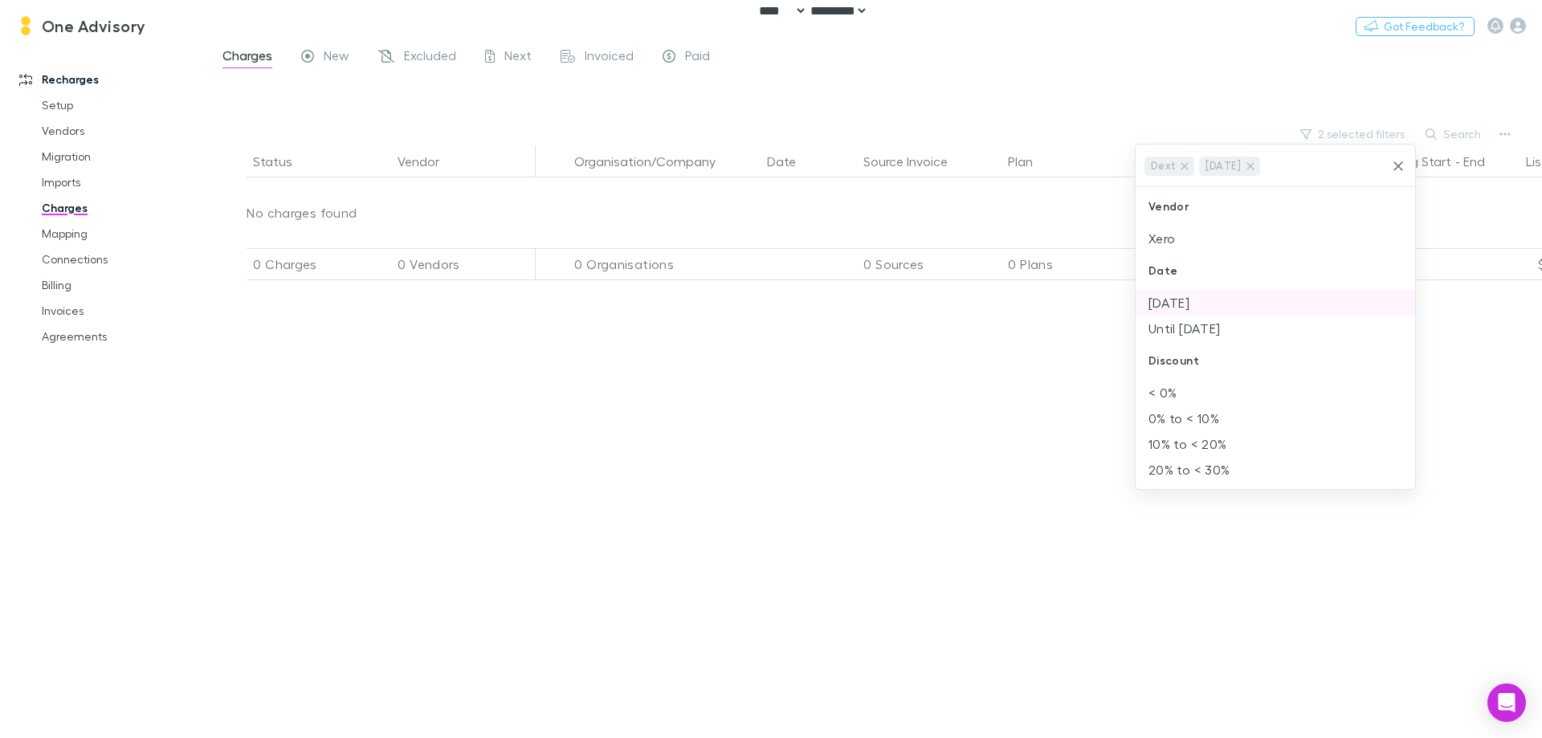
click at [1212, 305] on li "[DATE]" at bounding box center [1274, 303] width 279 height 26
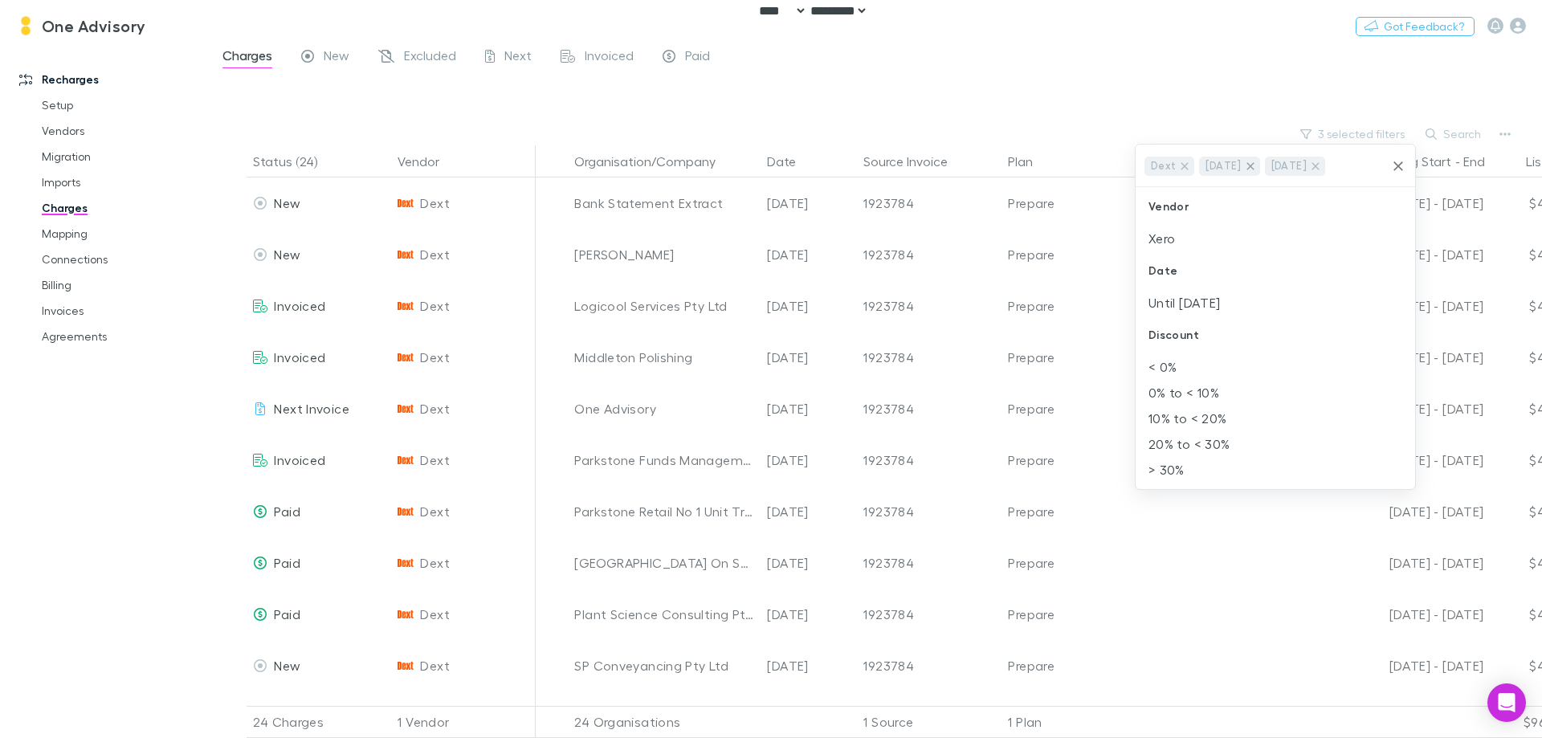
click at [1257, 168] on icon at bounding box center [1250, 166] width 13 height 13
click at [866, 110] on div at bounding box center [771, 369] width 1542 height 738
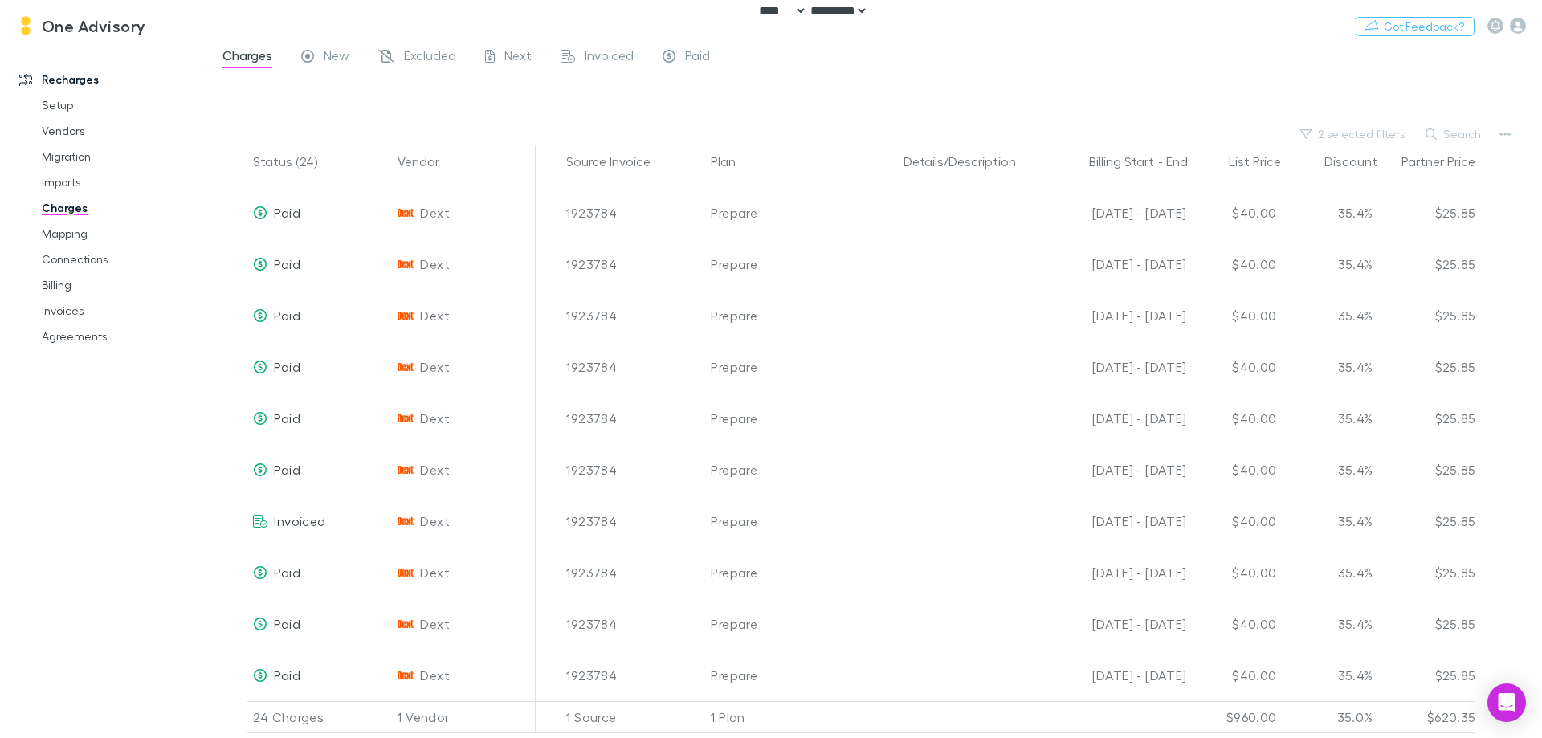
scroll to position [722, 0]
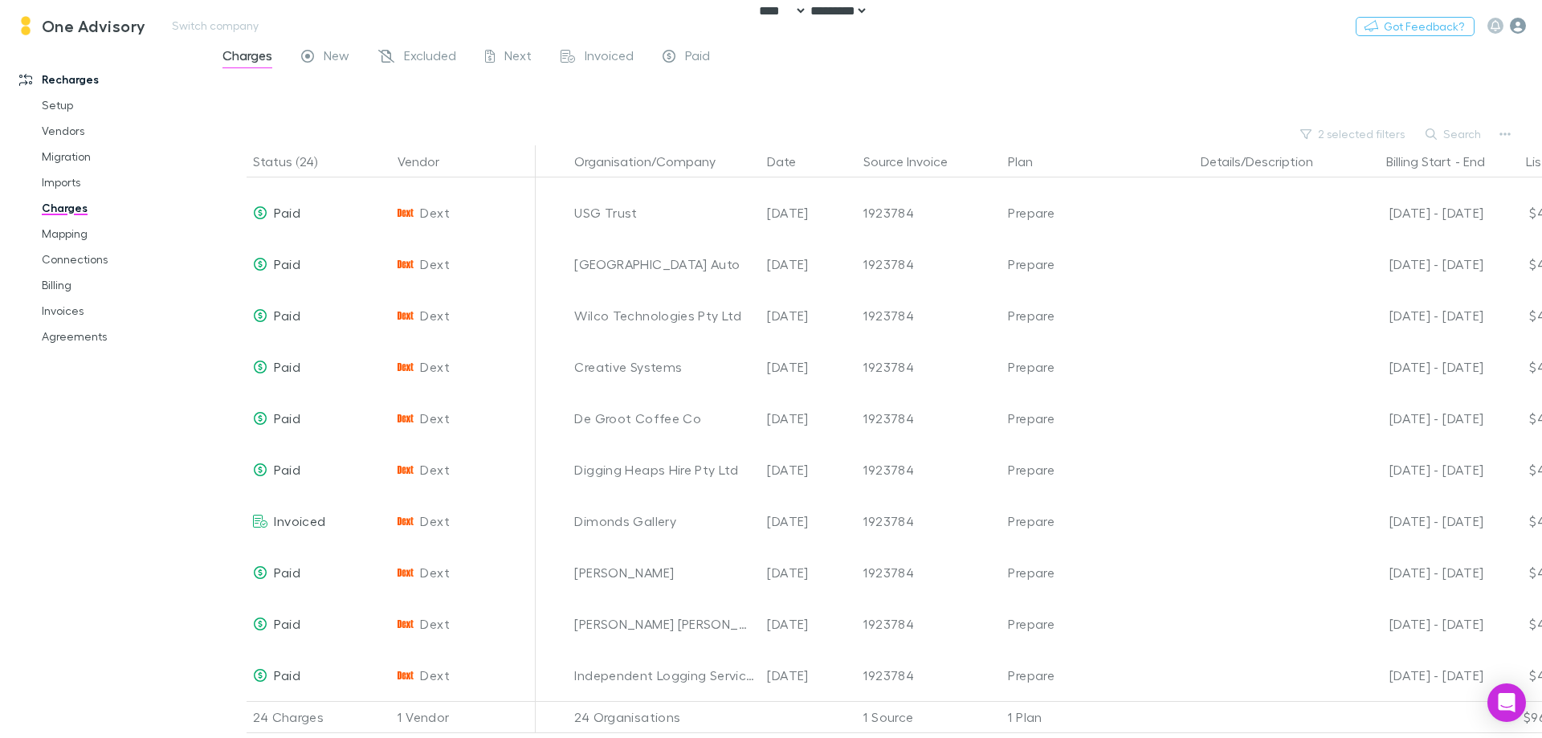
click at [1519, 23] on icon "button" at bounding box center [1517, 26] width 16 height 16
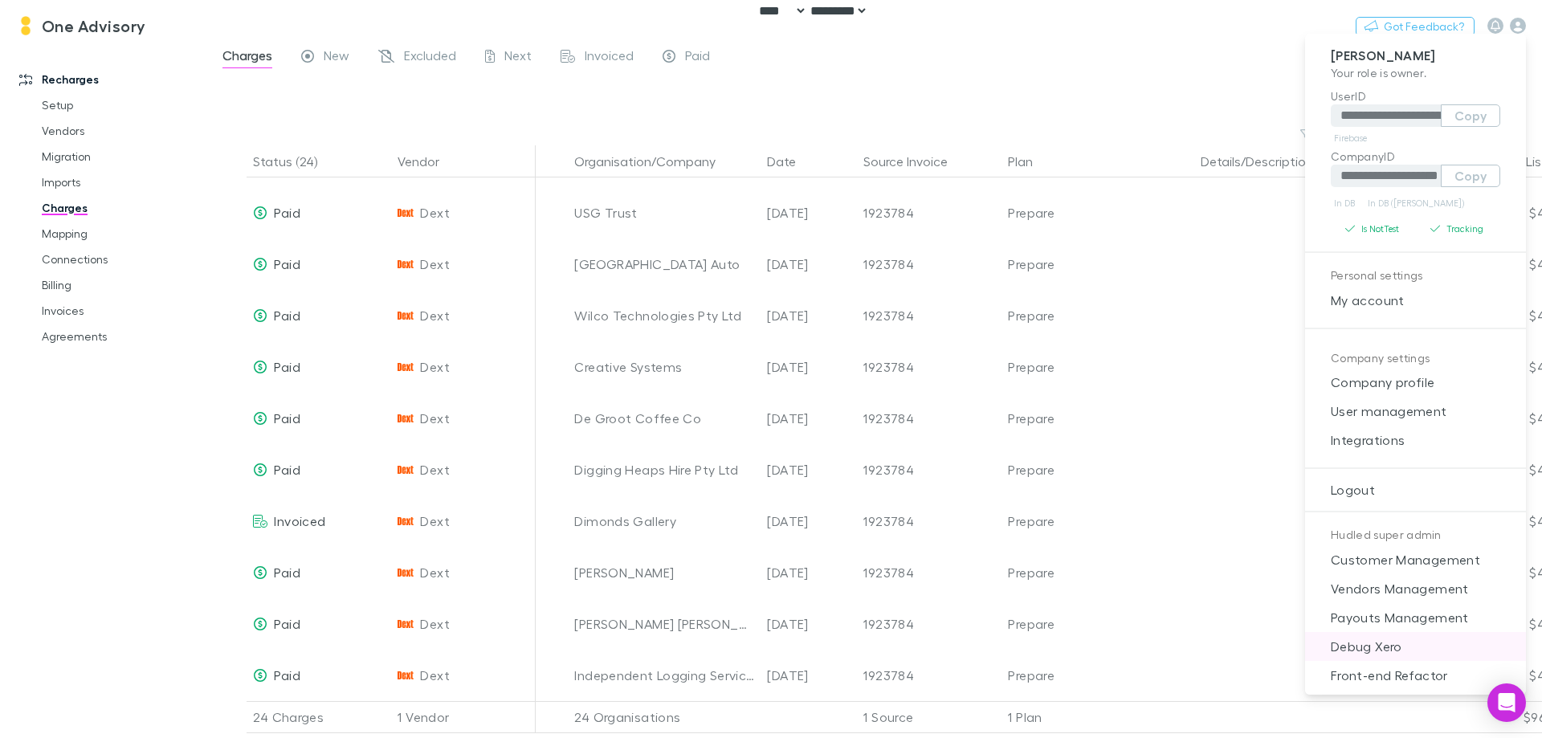
scroll to position [14, 0]
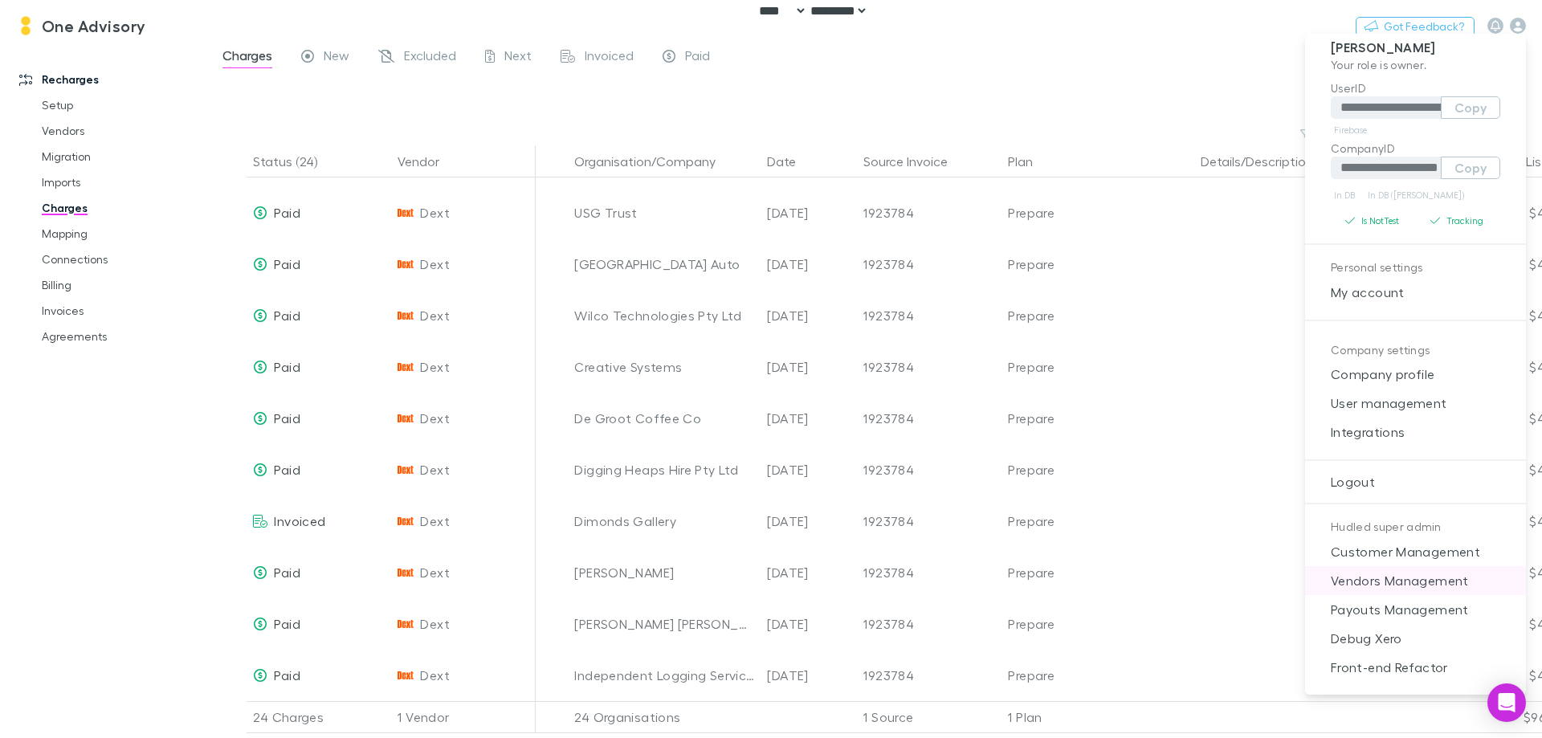
click at [1403, 566] on li "Vendors Management" at bounding box center [1415, 580] width 221 height 29
click at [1407, 546] on span "Customer Management" at bounding box center [1415, 551] width 195 height 19
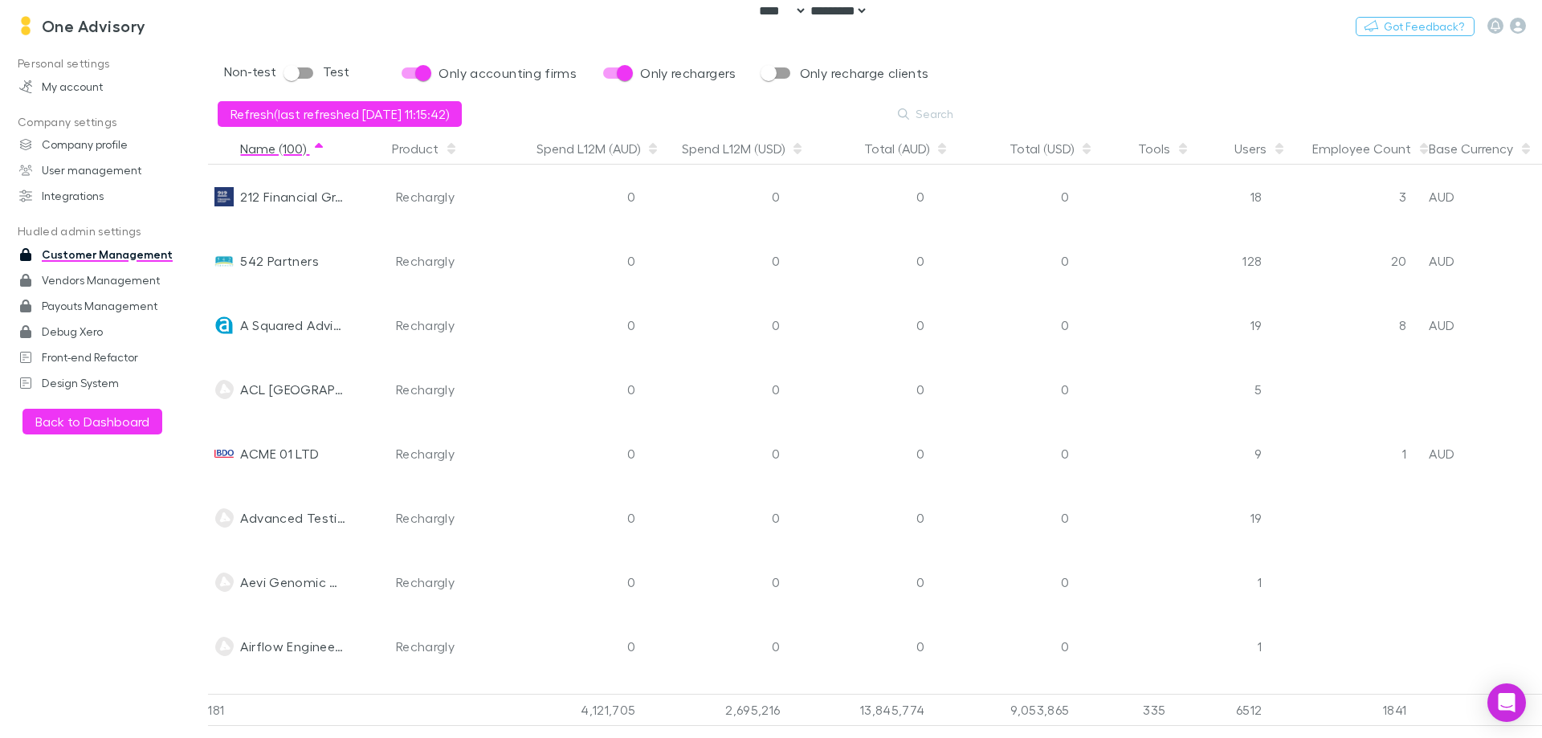
click at [281, 146] on button "Name (100)" at bounding box center [282, 148] width 85 height 32
click at [599, 159] on button "Spend L12M (AUD)" at bounding box center [597, 148] width 123 height 32
